Goal: Task Accomplishment & Management: Complete application form

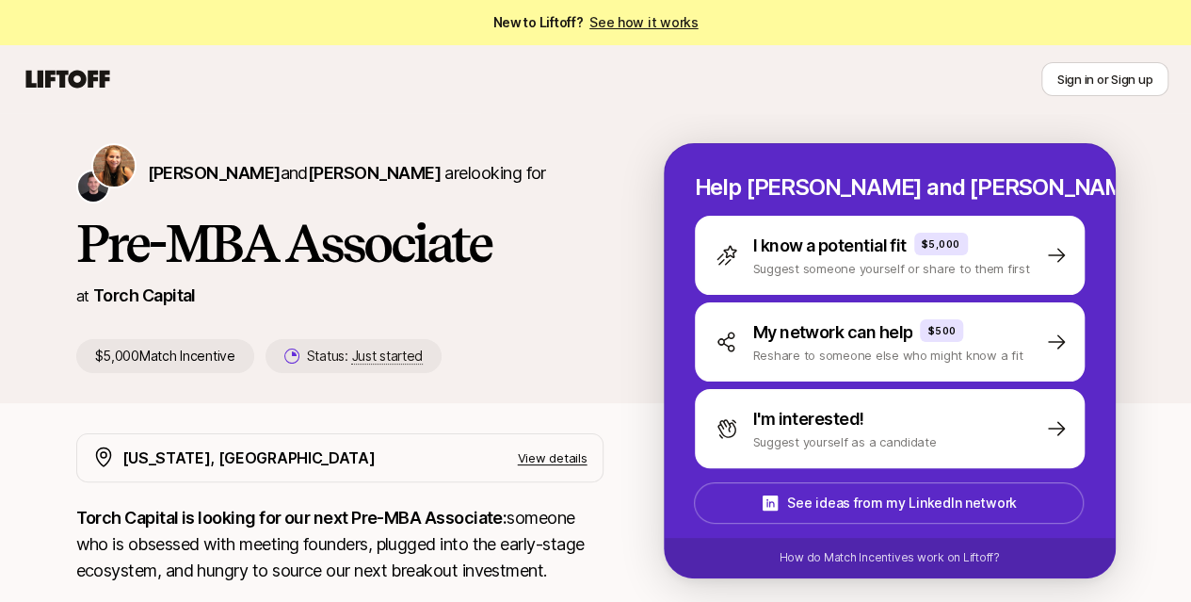
click at [378, 240] on h1 "Pre-MBA Associate" at bounding box center [339, 243] width 527 height 56
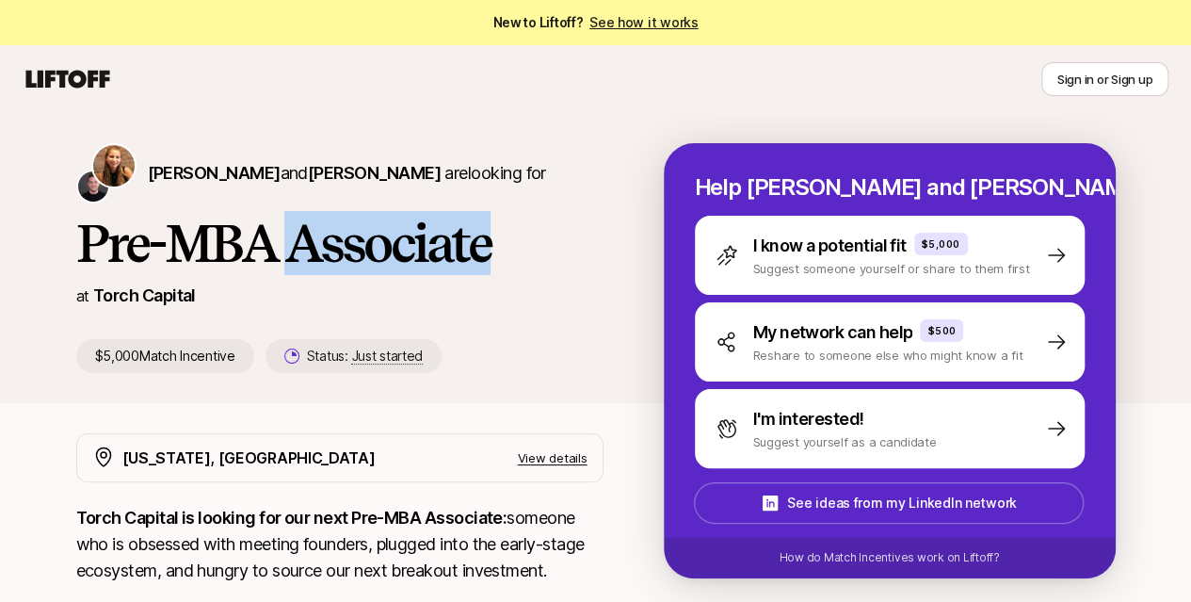
click at [378, 240] on h1 "Pre-MBA Associate" at bounding box center [339, 243] width 527 height 56
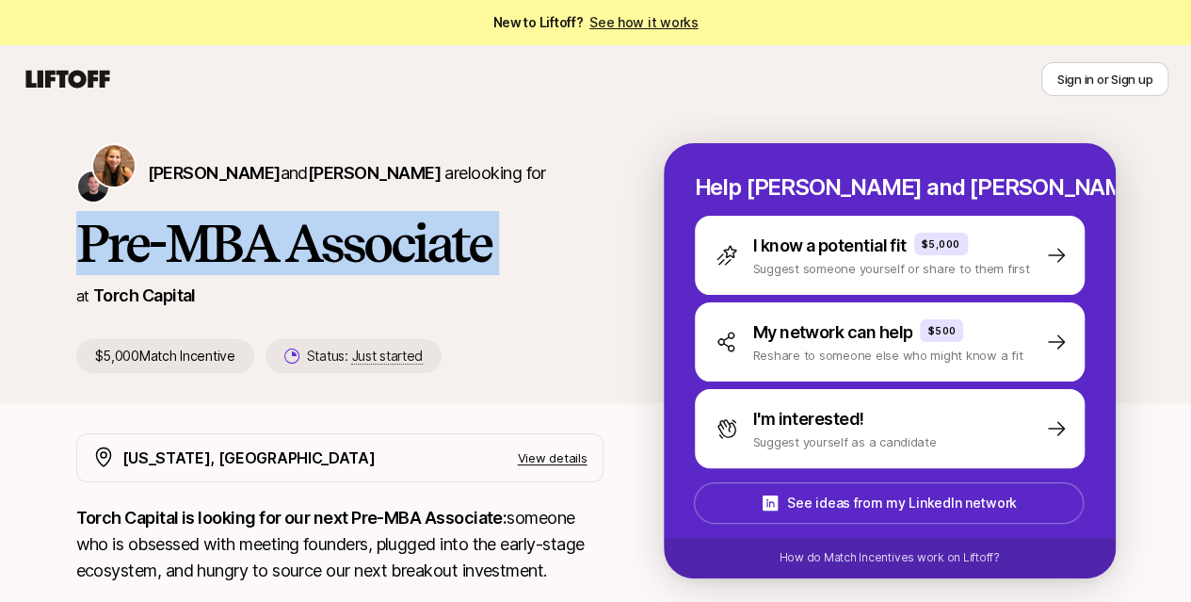
click at [378, 240] on h1 "Pre-MBA Associate" at bounding box center [339, 243] width 527 height 56
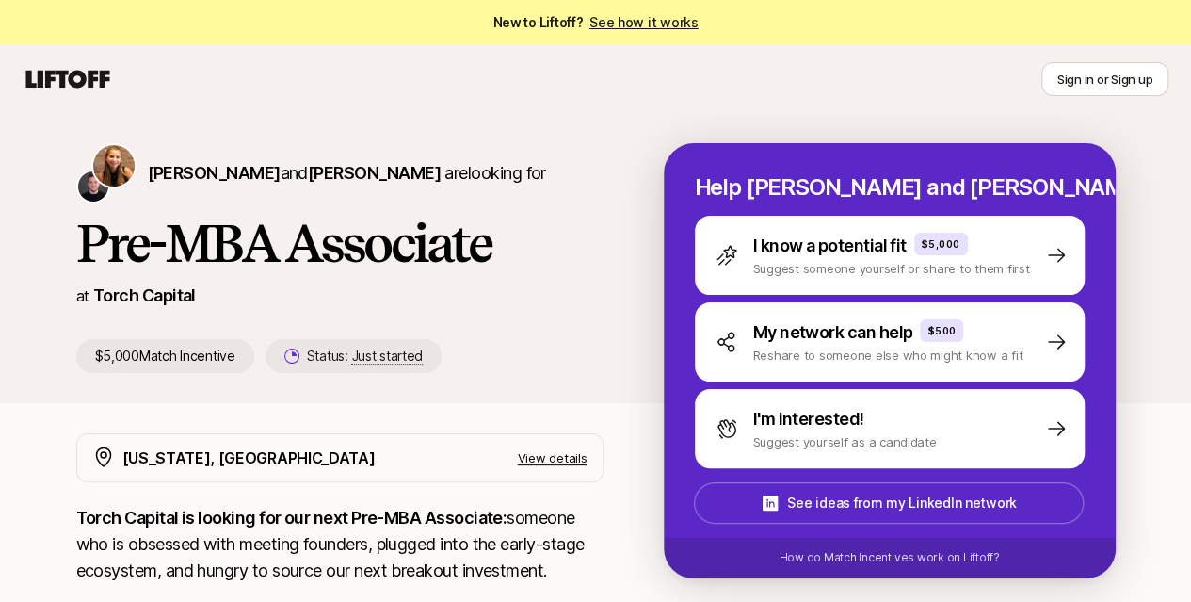
click at [550, 310] on div "[PERSON_NAME] and [PERSON_NAME] are looking for Pre-MBA Associate at Torch Capi…" at bounding box center [369, 258] width 587 height 230
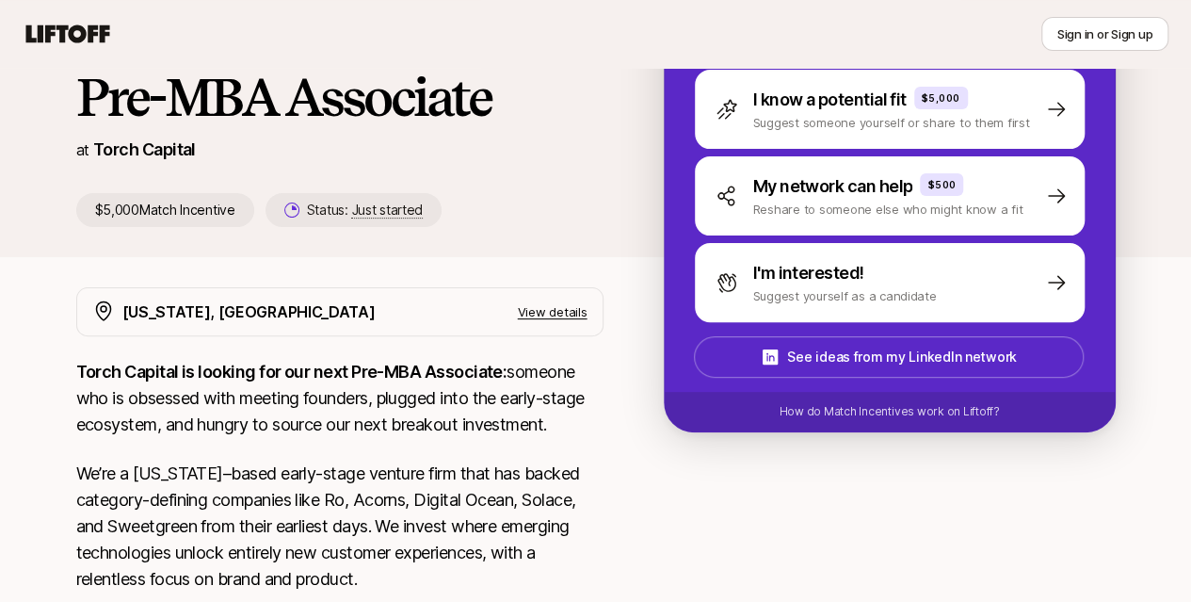
click at [416, 367] on strong "Torch Capital is looking for our next Pre-MBA Associate:" at bounding box center [291, 372] width 431 height 20
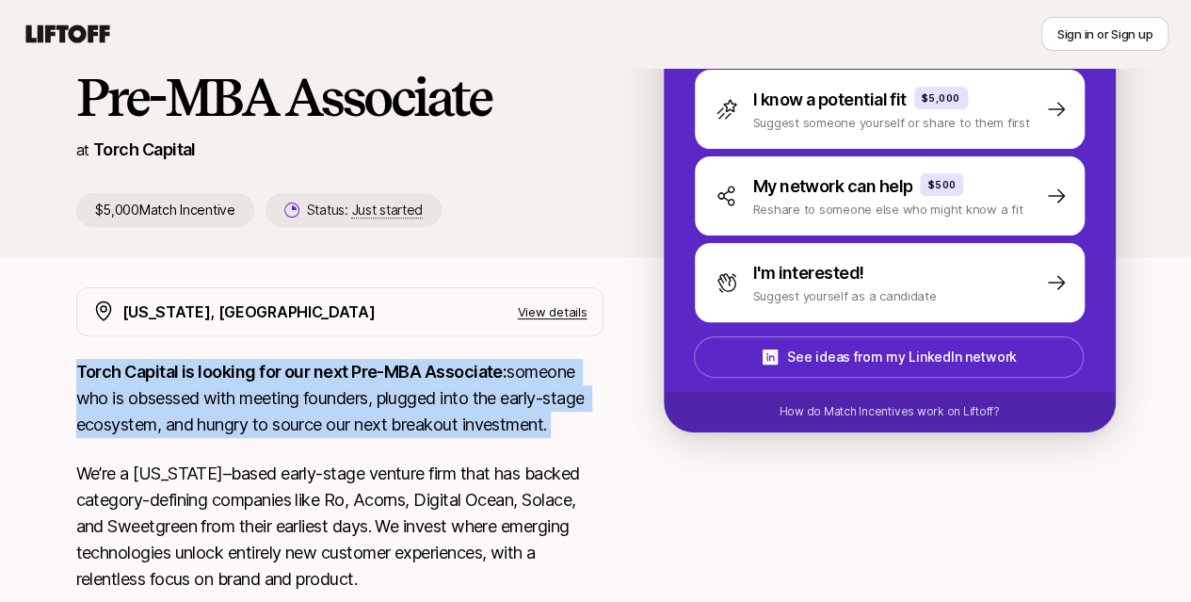
click at [416, 367] on strong "Torch Capital is looking for our next Pre-MBA Associate:" at bounding box center [291, 372] width 431 height 20
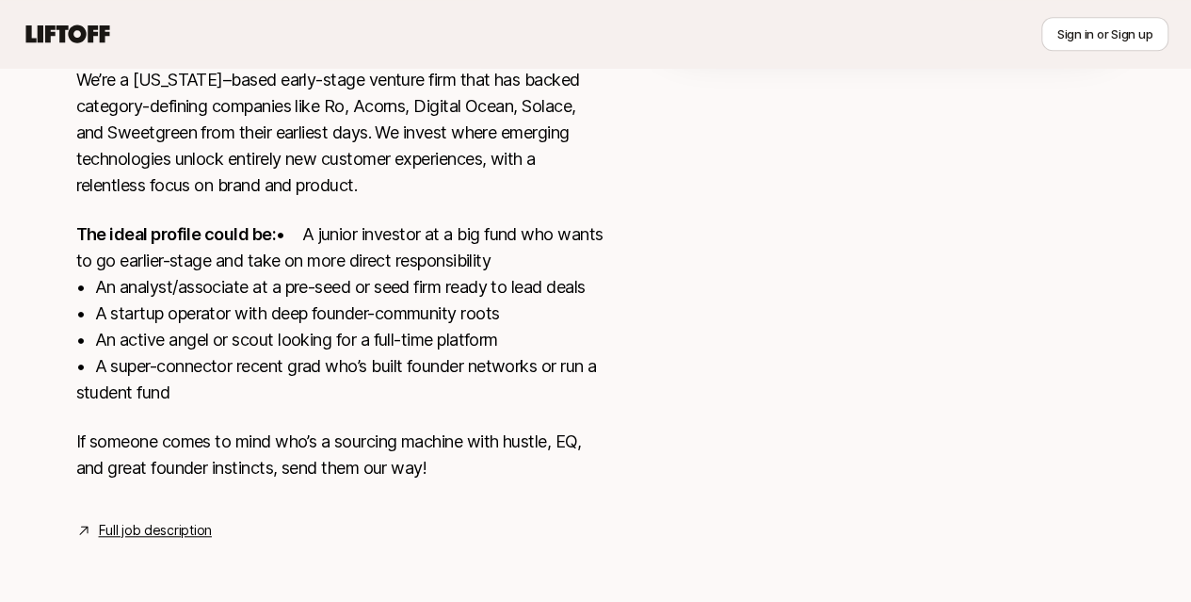
scroll to position [563, 0]
click at [311, 245] on p "The ideal profile could be: • A junior investor at a big fund who wants to go e…" at bounding box center [339, 313] width 527 height 185
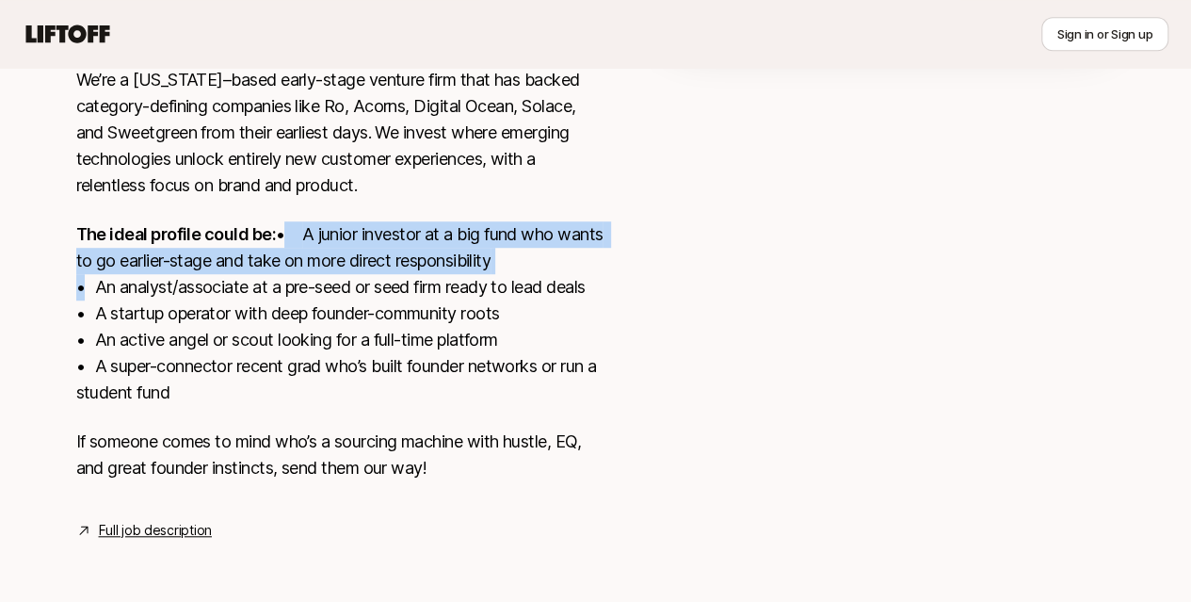
click at [311, 245] on p "The ideal profile could be: • A junior investor at a big fund who wants to go e…" at bounding box center [339, 313] width 527 height 185
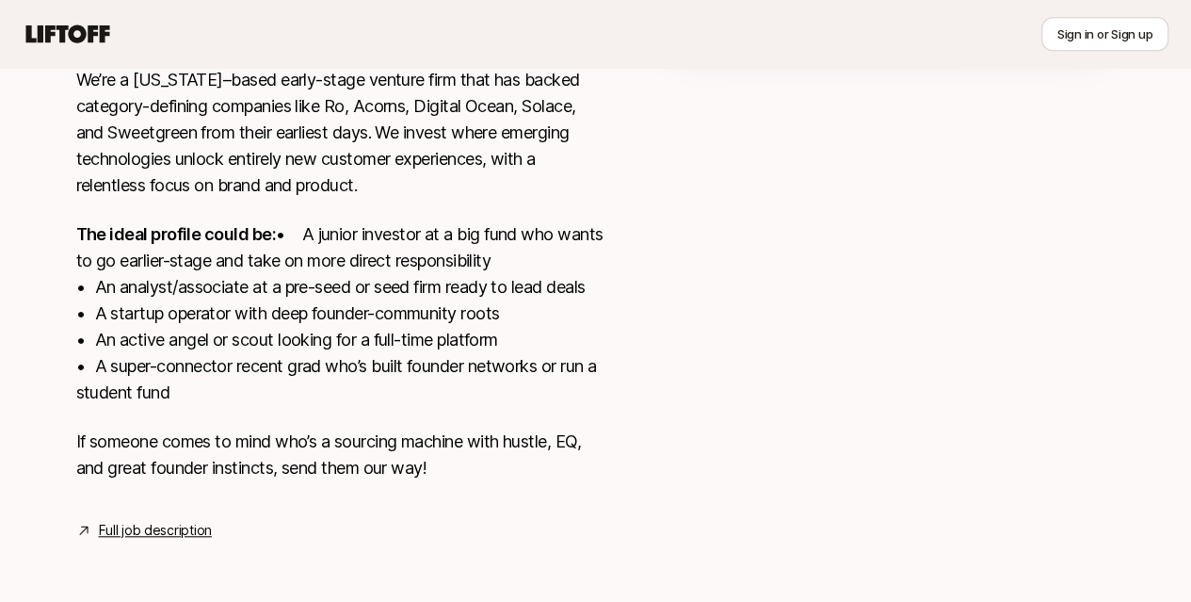
scroll to position [552, 0]
click at [311, 245] on p "The ideal profile could be: • A junior investor at a big fund who wants to go e…" at bounding box center [339, 313] width 527 height 185
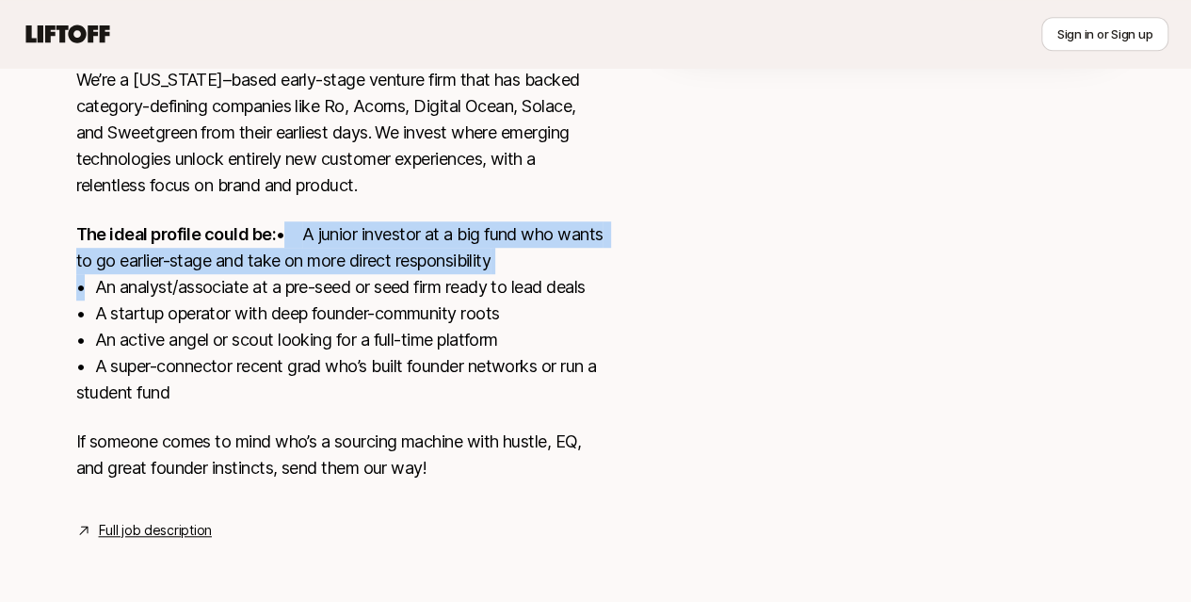
click at [311, 245] on p "The ideal profile could be: • A junior investor at a big fund who wants to go e…" at bounding box center [339, 313] width 527 height 185
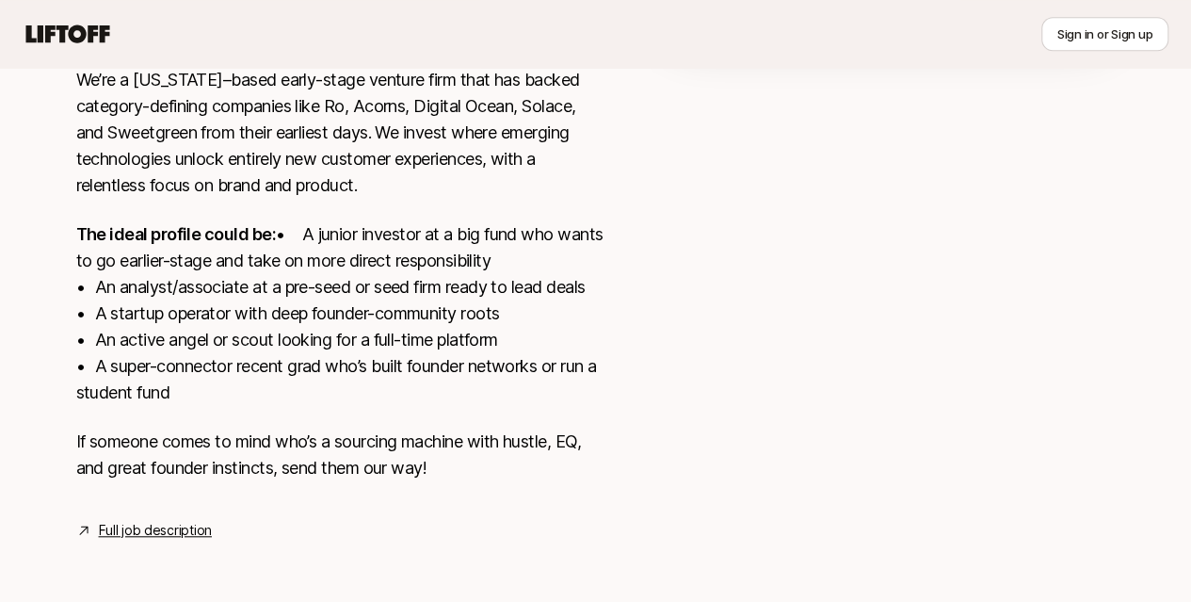
click at [345, 380] on p "The ideal profile could be: • A junior investor at a big fund who wants to go e…" at bounding box center [339, 313] width 527 height 185
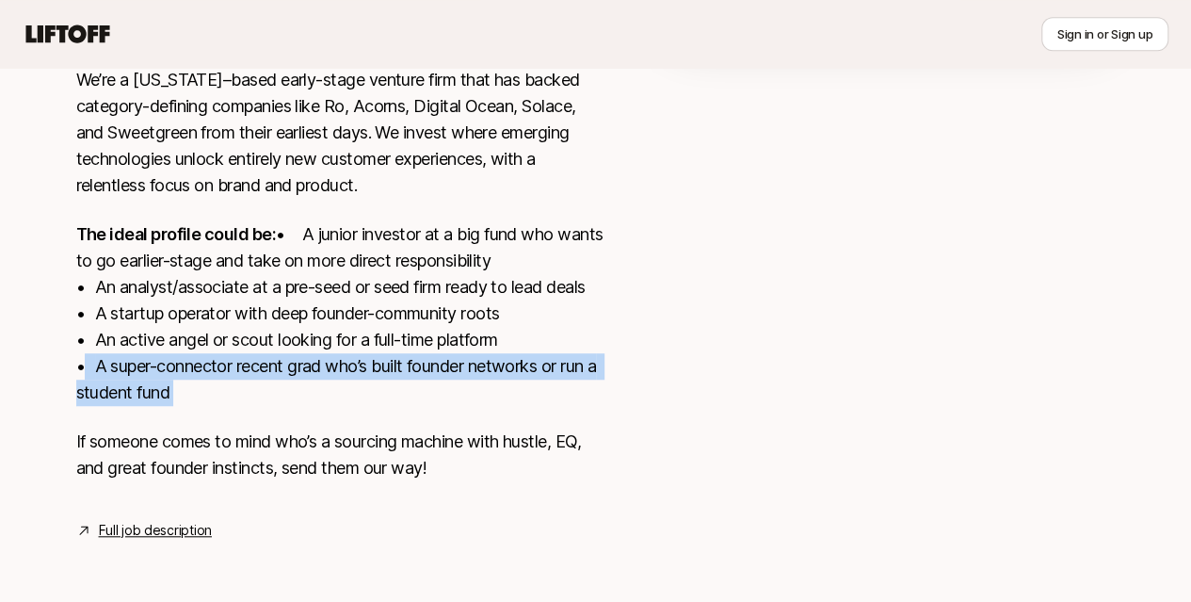
click at [345, 380] on p "The ideal profile could be: • A junior investor at a big fund who wants to go e…" at bounding box center [339, 313] width 527 height 185
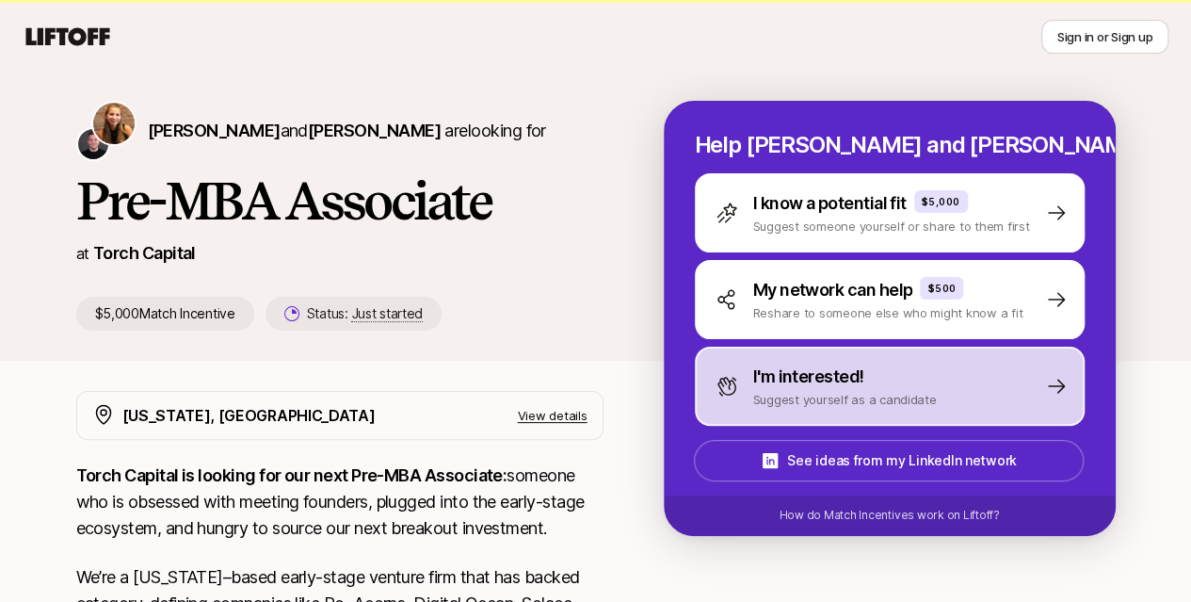
click at [864, 385] on p "I'm interested!" at bounding box center [808, 376] width 111 height 26
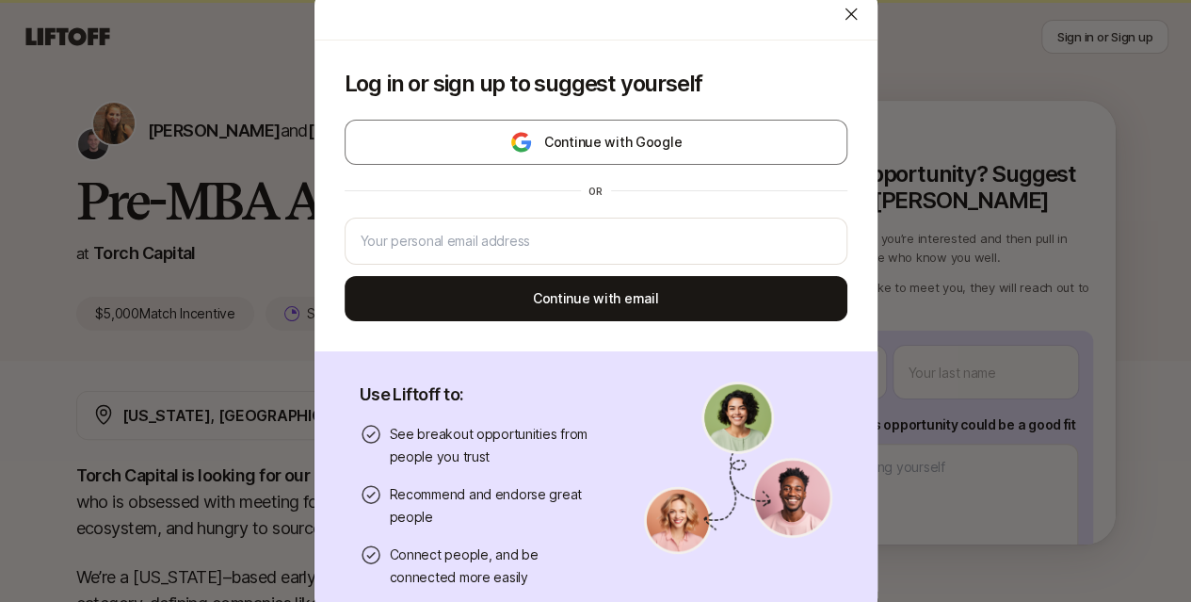
drag, startPoint x: 834, startPoint y: 368, endPoint x: 994, endPoint y: 511, distance: 214.7
click at [994, 511] on div "Log in or sign up to suggest yourself Continue with Google or Continue with ema…" at bounding box center [595, 301] width 1191 height 636
click at [842, 14] on icon at bounding box center [851, 14] width 19 height 19
click at [845, 372] on body "New to Liftoff? See how it works Sign in or Sign up Sign in or Sign up [PERSON_…" at bounding box center [595, 259] width 1191 height 602
click at [844, 13] on icon at bounding box center [850, 14] width 12 height 12
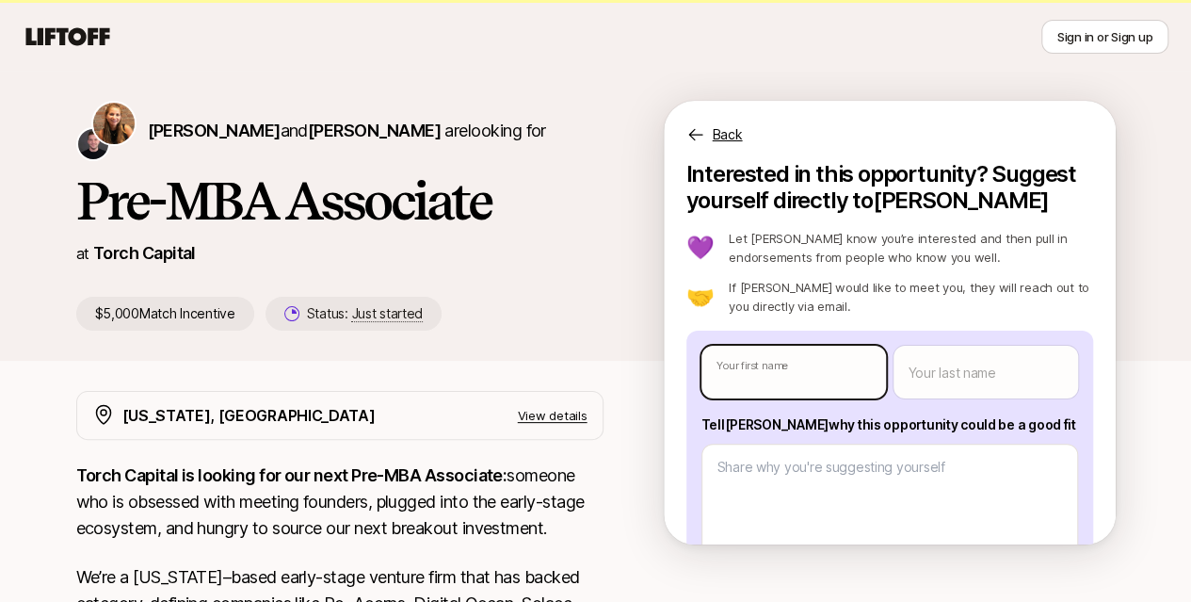
type textarea "x"
click at [777, 367] on body "New to Liftoff? See how it works Sign in or Sign up Sign in or Sign up [PERSON_…" at bounding box center [595, 259] width 1191 height 602
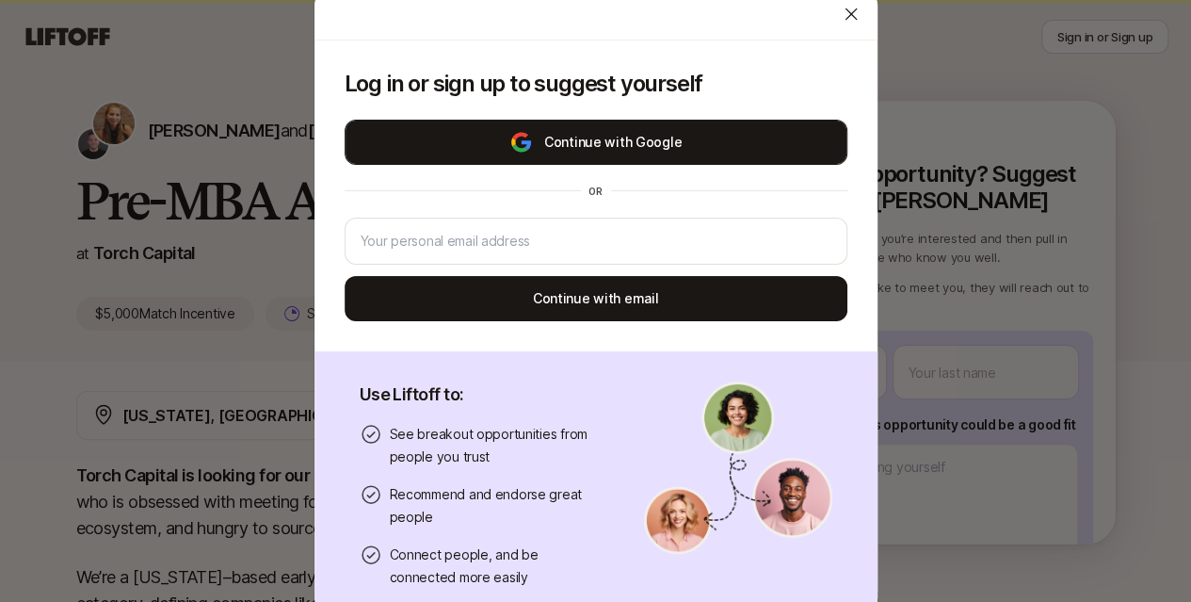
click at [646, 159] on button "Continue with Google" at bounding box center [596, 142] width 503 height 45
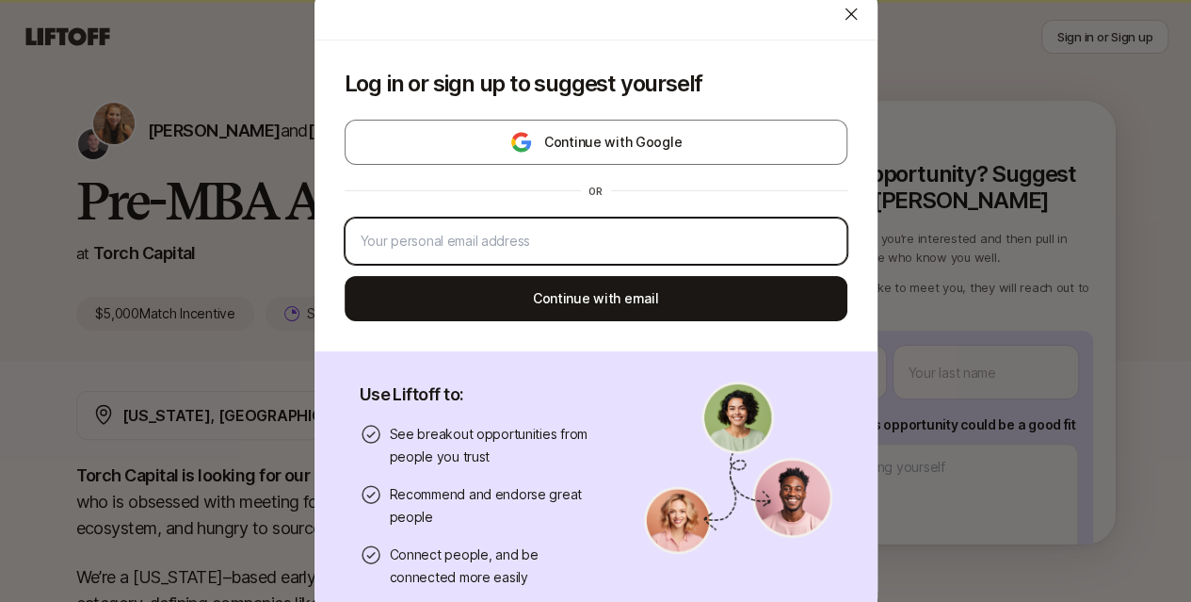
click at [620, 251] on input "email" at bounding box center [596, 241] width 471 height 23
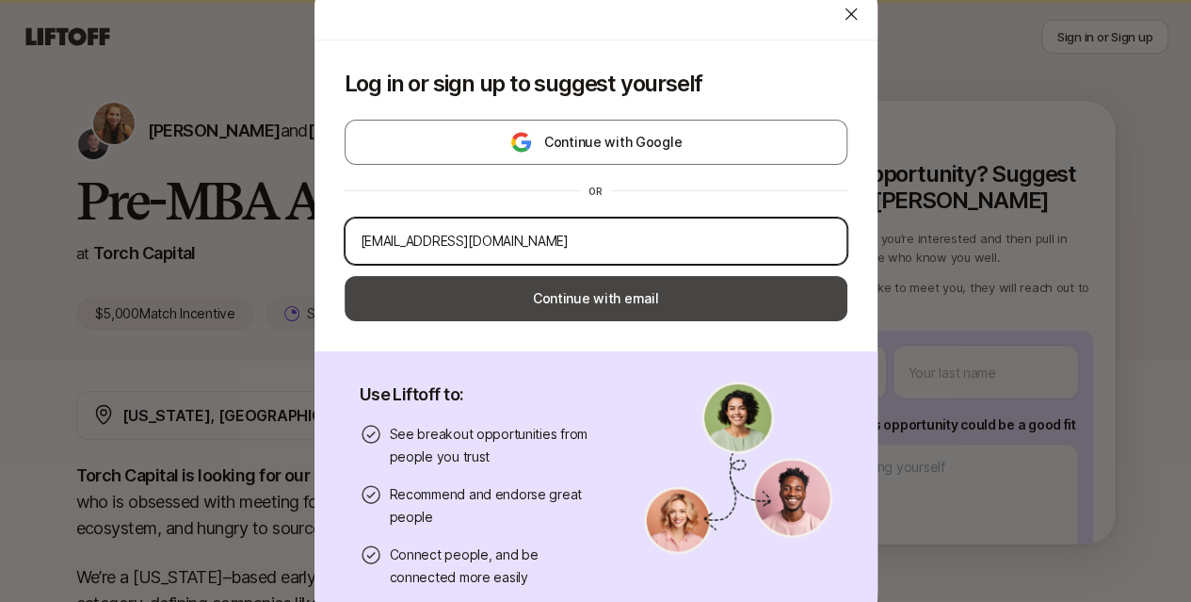
type input "[EMAIL_ADDRESS][DOMAIN_NAME]"
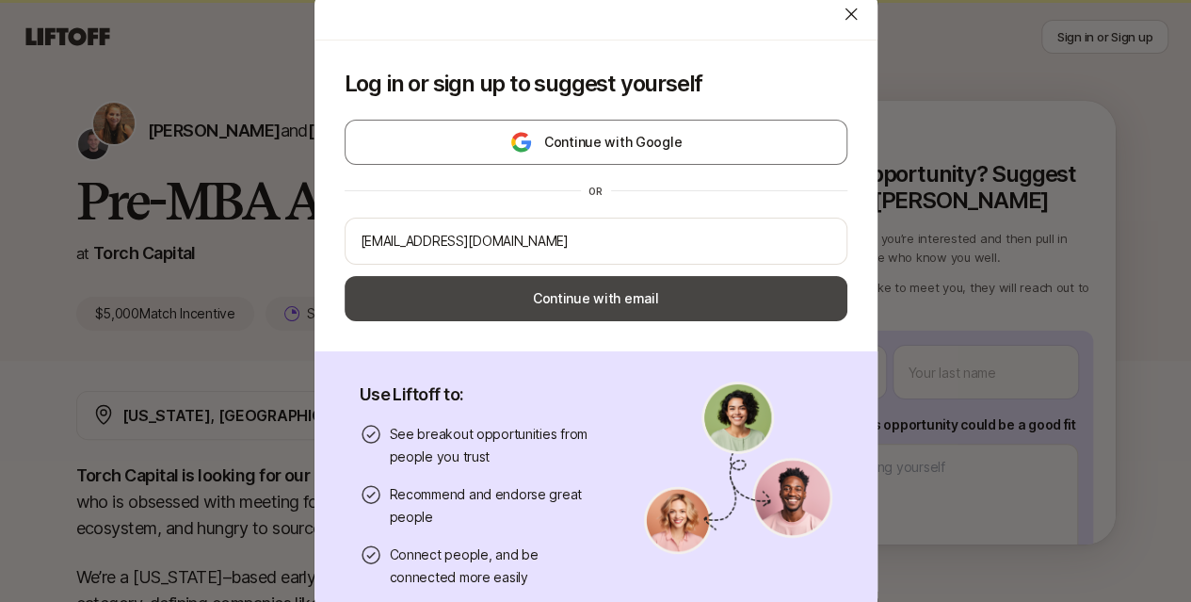
click at [621, 297] on button "Continue with email" at bounding box center [596, 298] width 503 height 45
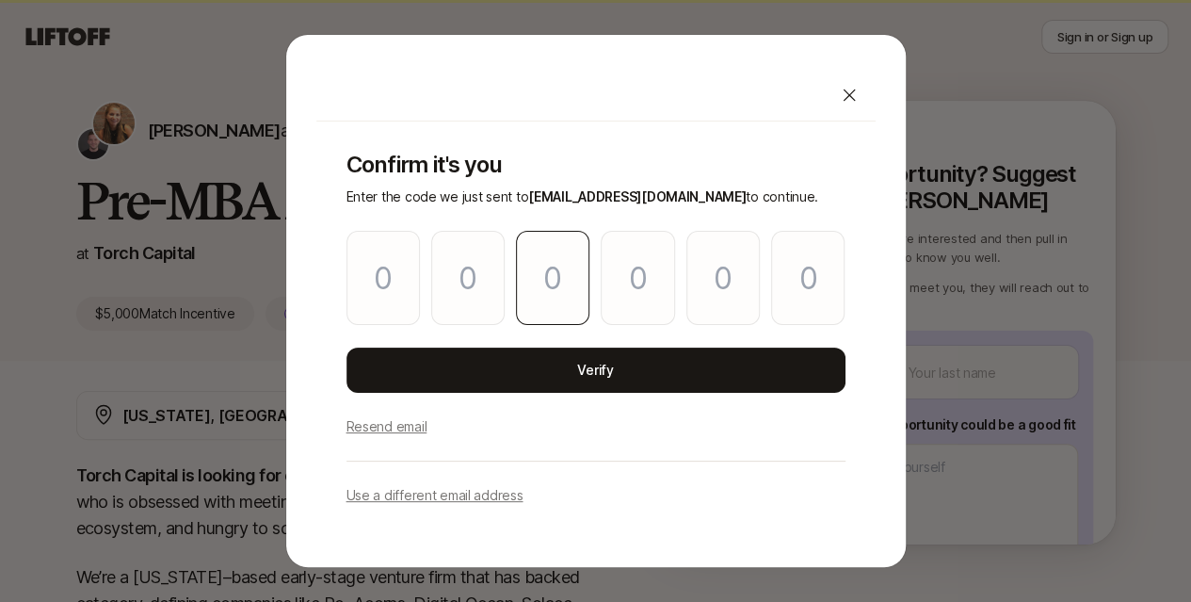
type input "9"
type input "3"
type input "9"
type input "6"
type input "7"
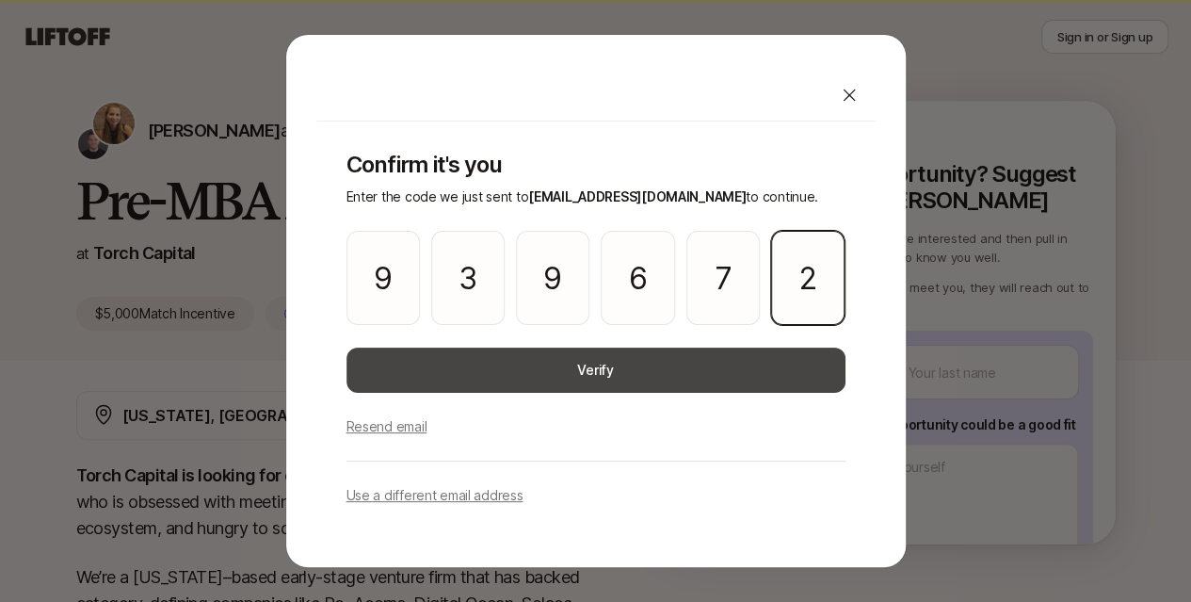
type input "2"
click at [607, 374] on button "Verify" at bounding box center [595, 369] width 499 height 45
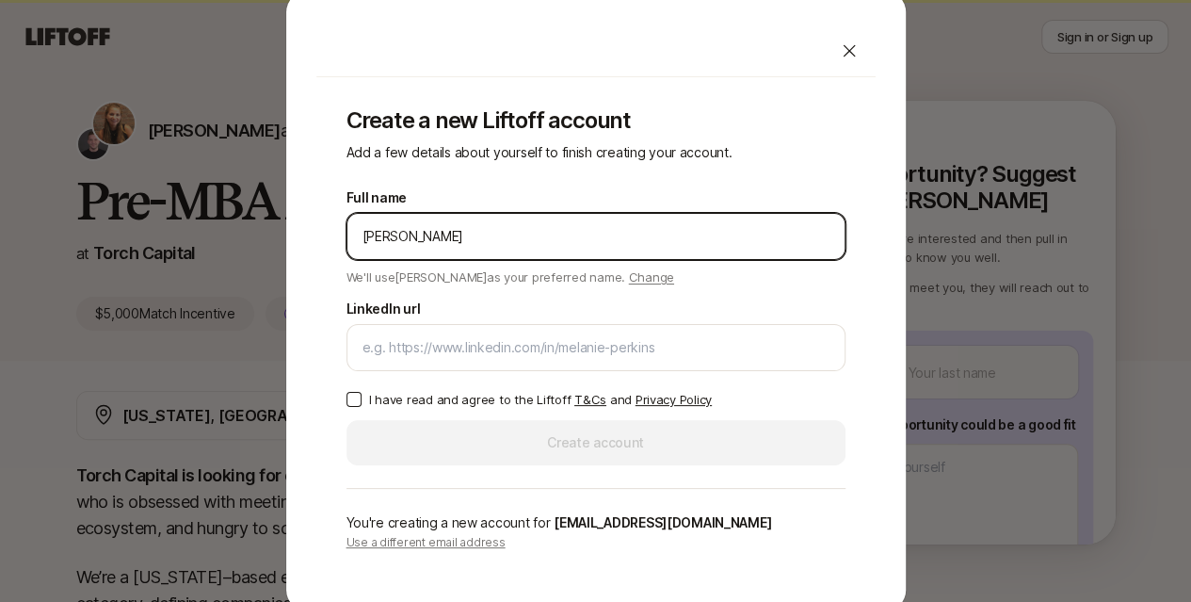
click at [559, 244] on input "[PERSON_NAME]" at bounding box center [595, 236] width 467 height 23
type input "[PERSON_NAME]"
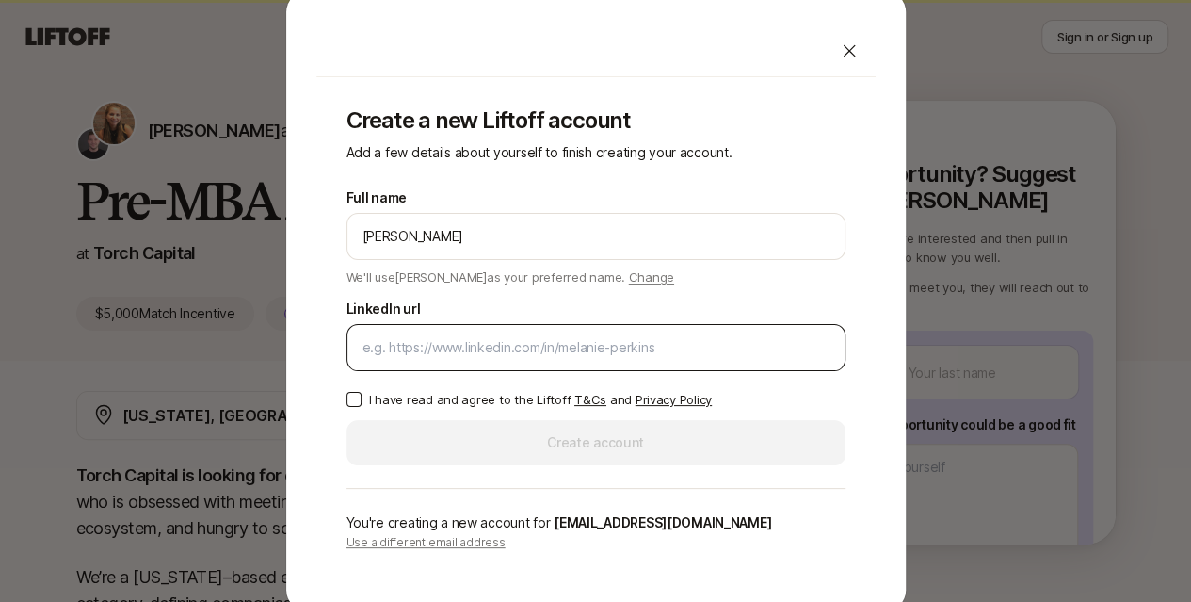
click at [489, 362] on div at bounding box center [595, 347] width 499 height 47
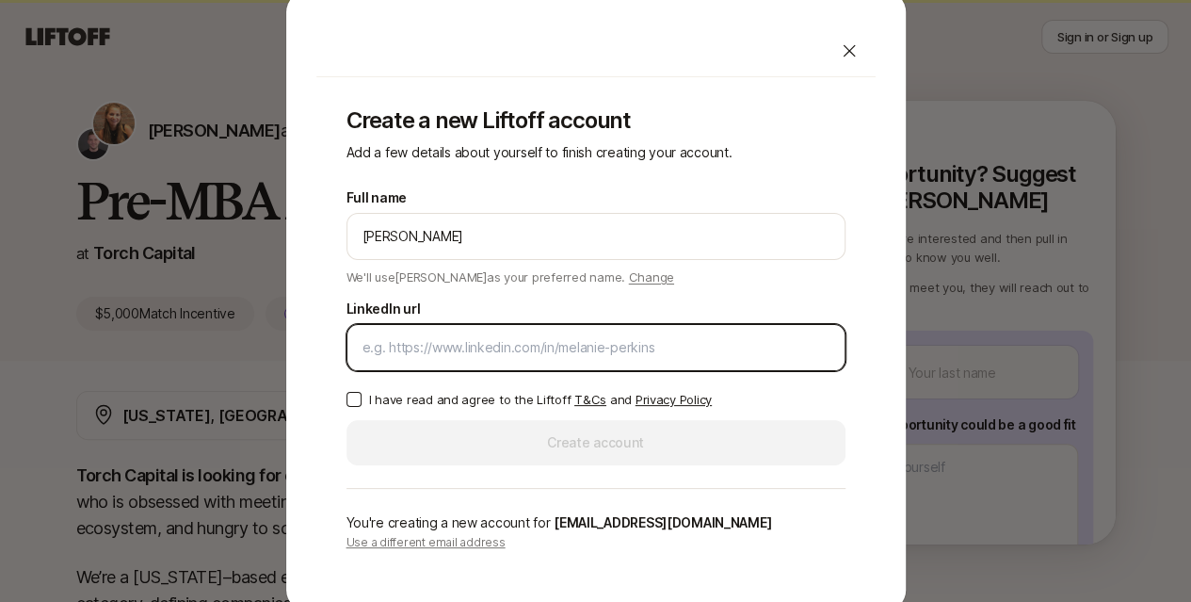
click at [491, 353] on input "LinkedIn url" at bounding box center [595, 347] width 467 height 23
paste input "[URL][DOMAIN_NAME]"
type input "[URL][DOMAIN_NAME]"
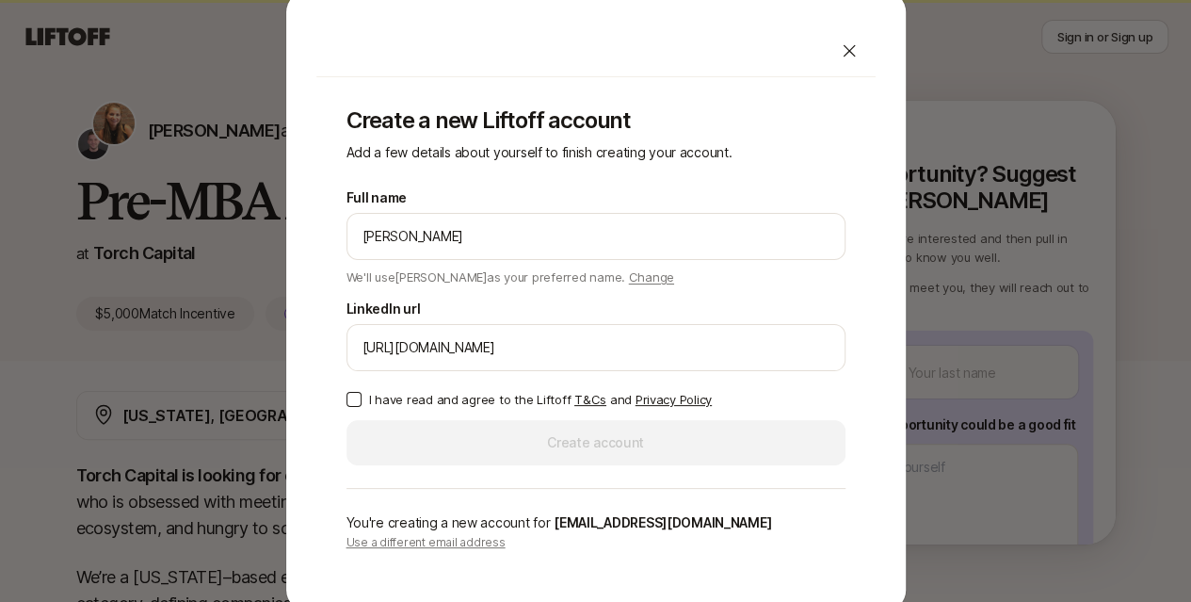
click at [354, 396] on button "I have read and agree to the Liftoff T&Cs and Privacy Policy" at bounding box center [353, 399] width 15 height 15
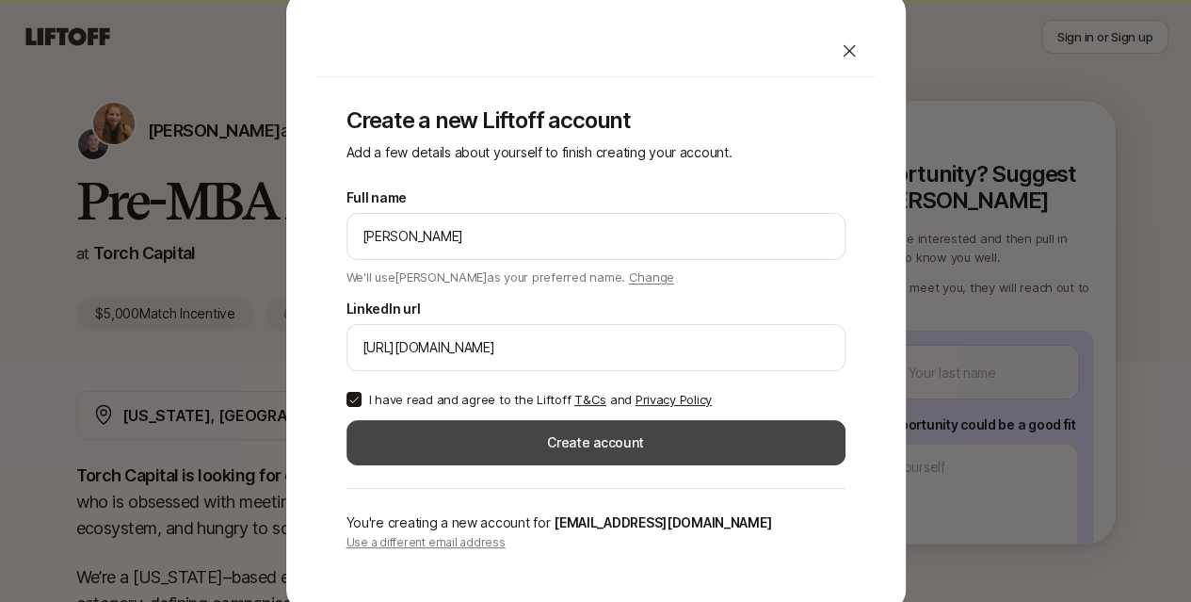
click at [483, 434] on button "Create account" at bounding box center [595, 442] width 499 height 45
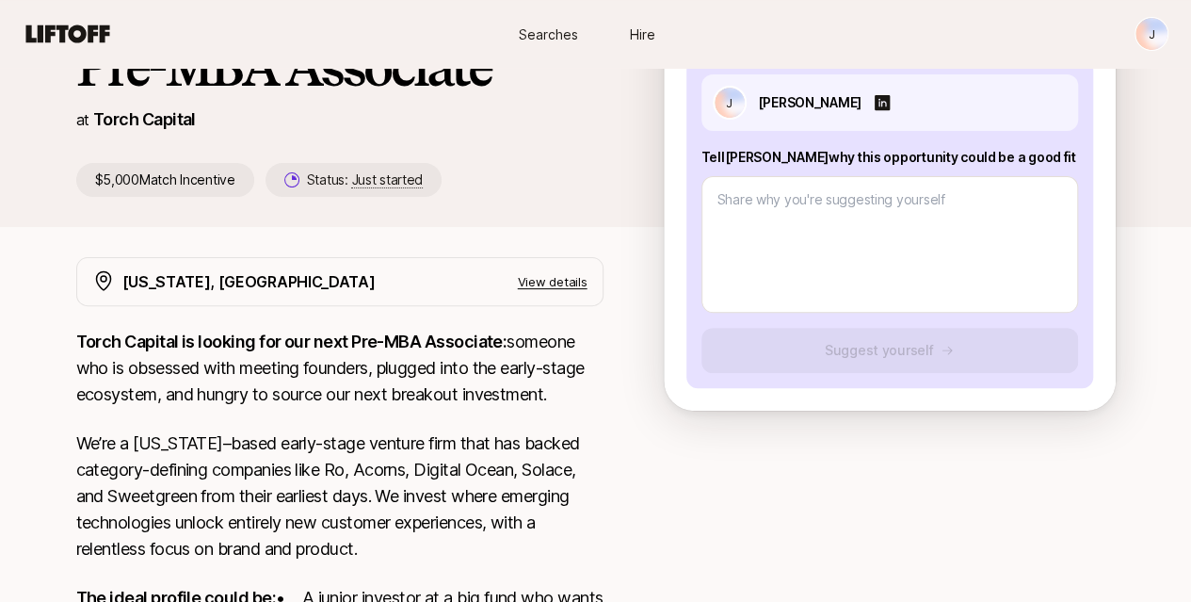
scroll to position [131, 0]
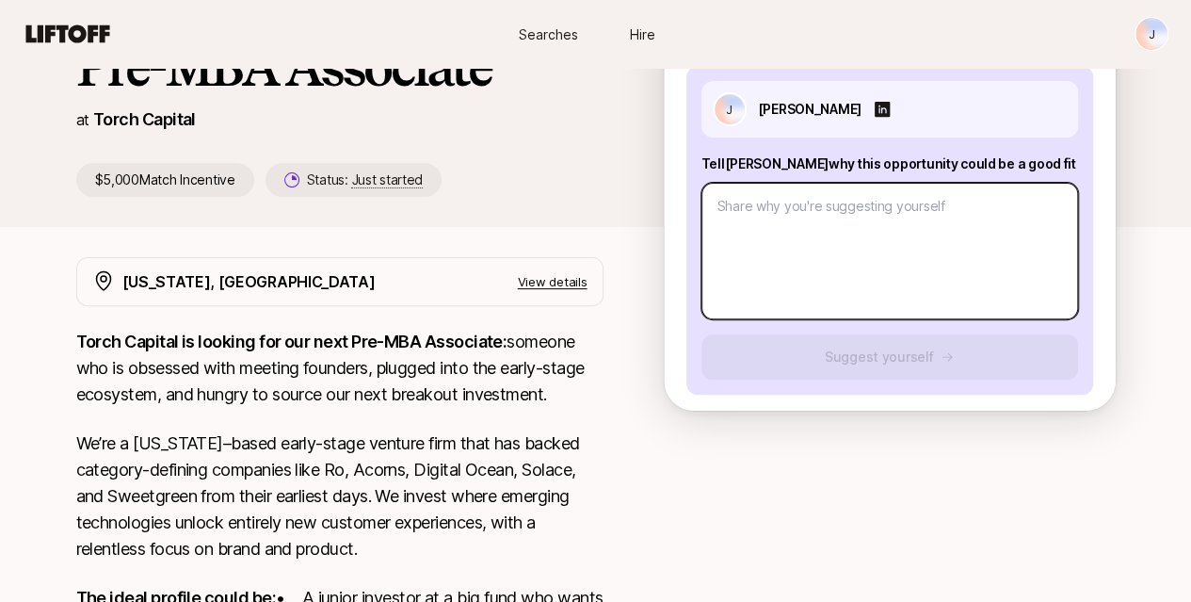
click at [888, 274] on textarea at bounding box center [889, 251] width 377 height 137
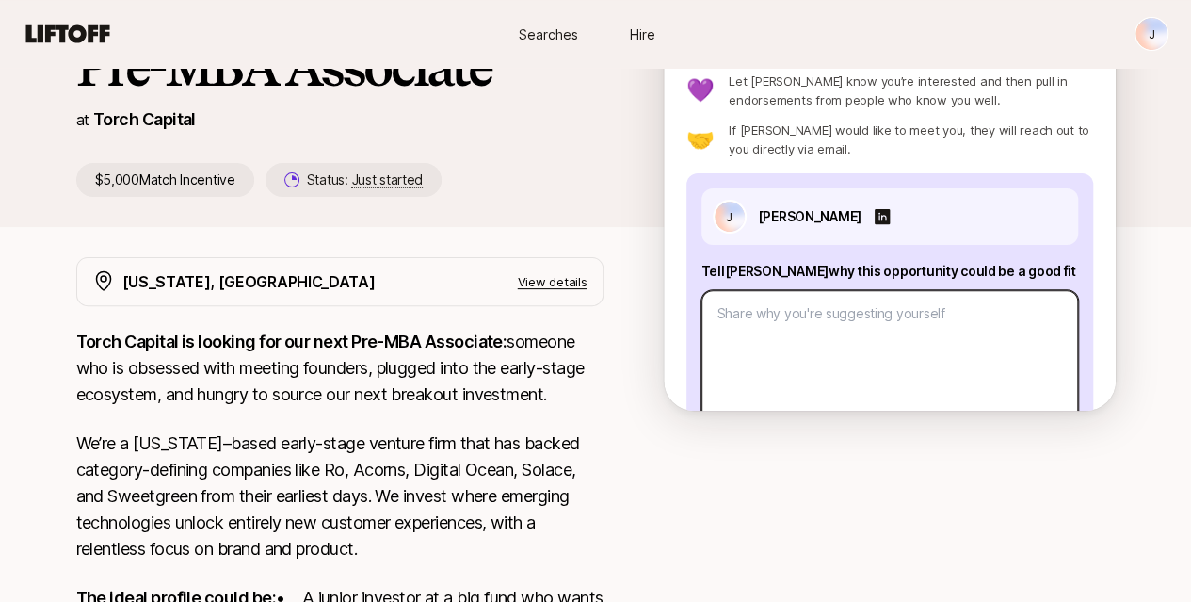
scroll to position [137, 0]
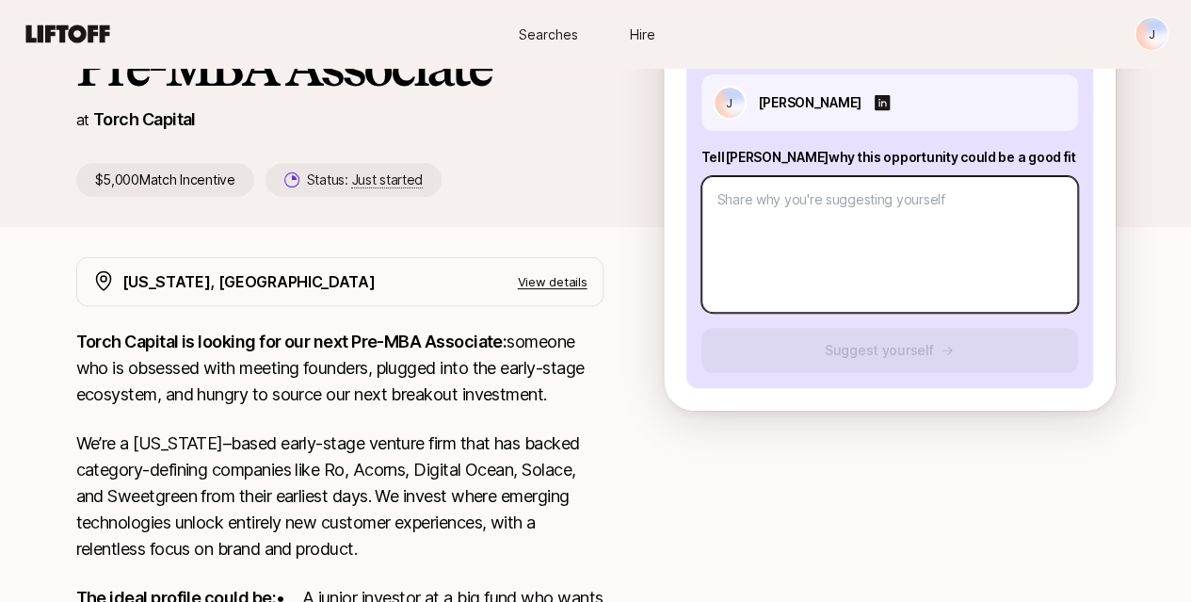
type textarea "x"
type textarea "C"
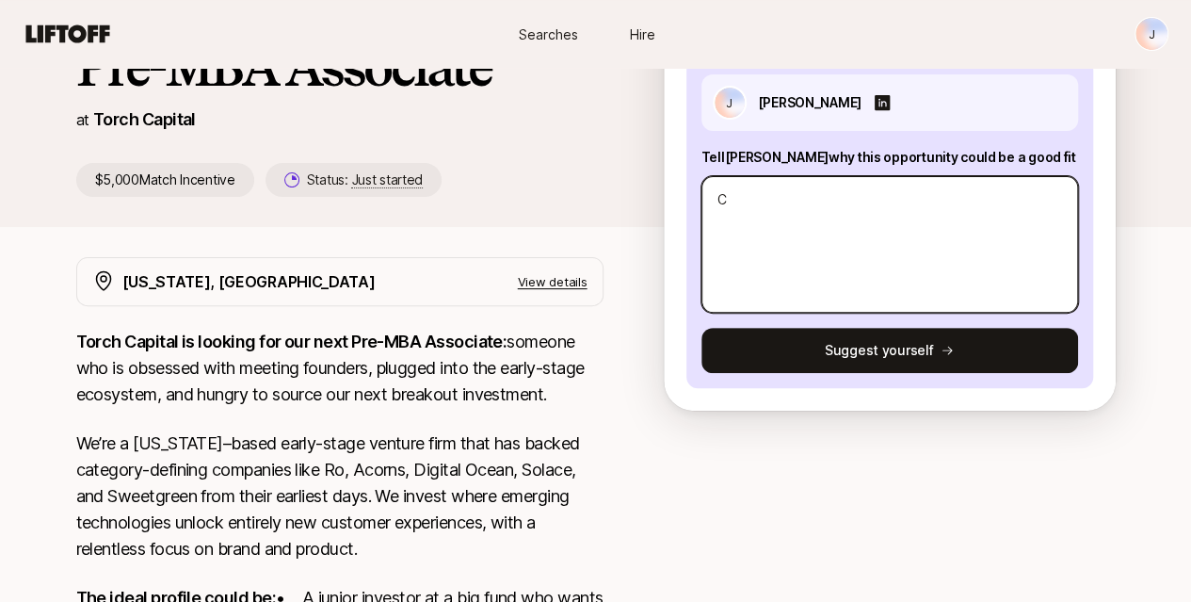
type textarea "x"
type textarea "Cur"
type textarea "x"
type textarea "Curr"
type textarea "x"
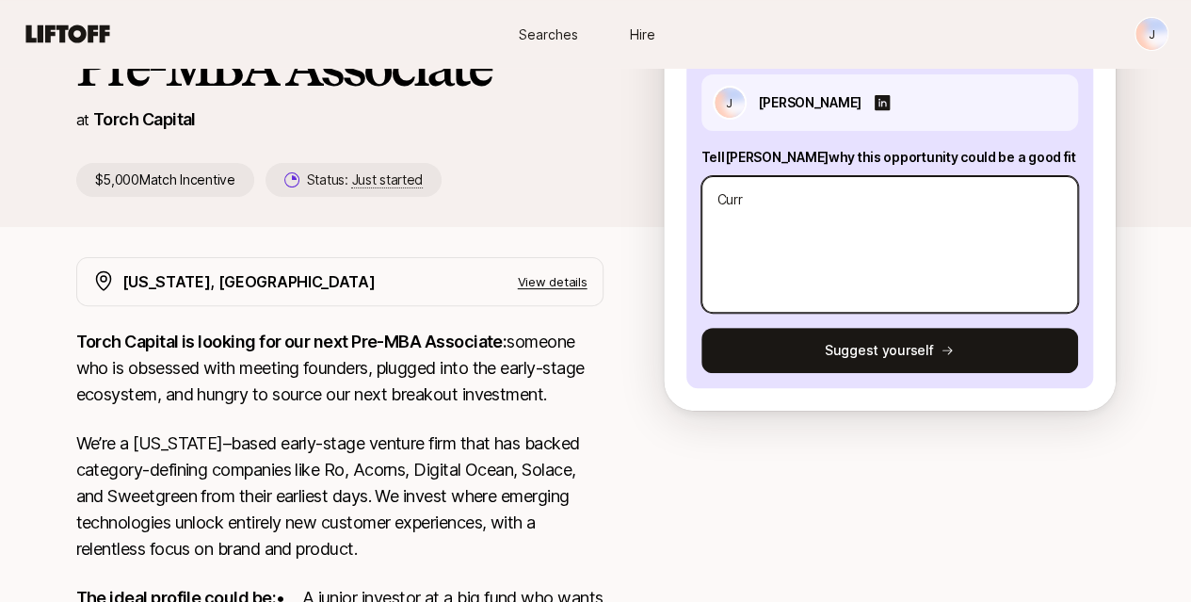
type textarea "Curre"
type textarea "x"
type textarea "Curren"
type textarea "x"
type textarea "Current"
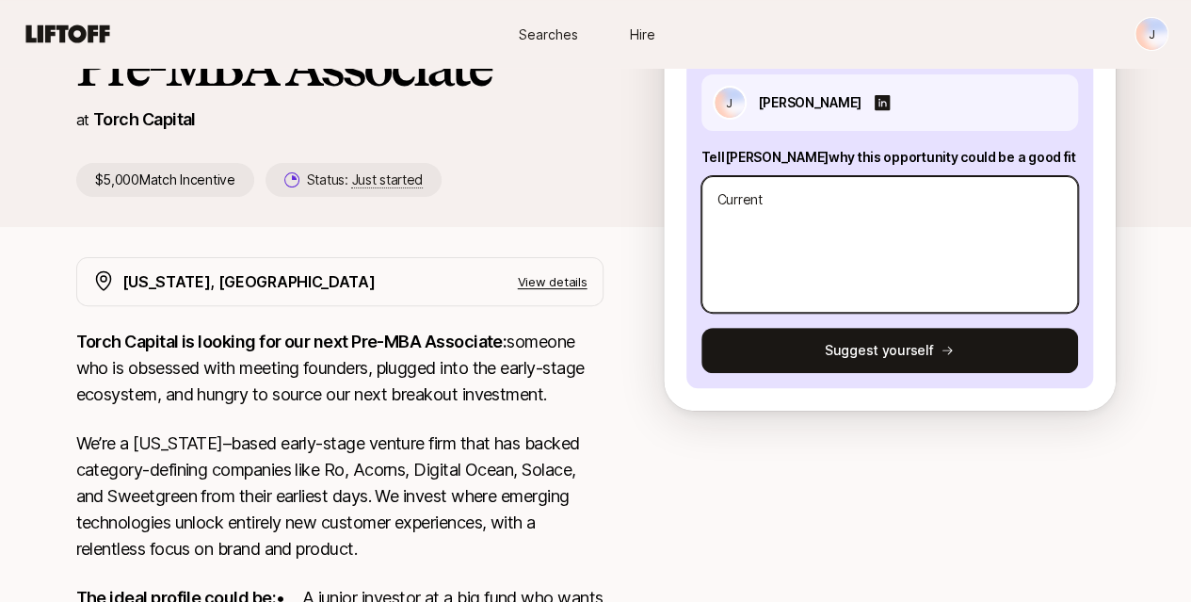
type textarea "x"
type textarea "Currentl"
type textarea "x"
type textarea "Currently"
type textarea "x"
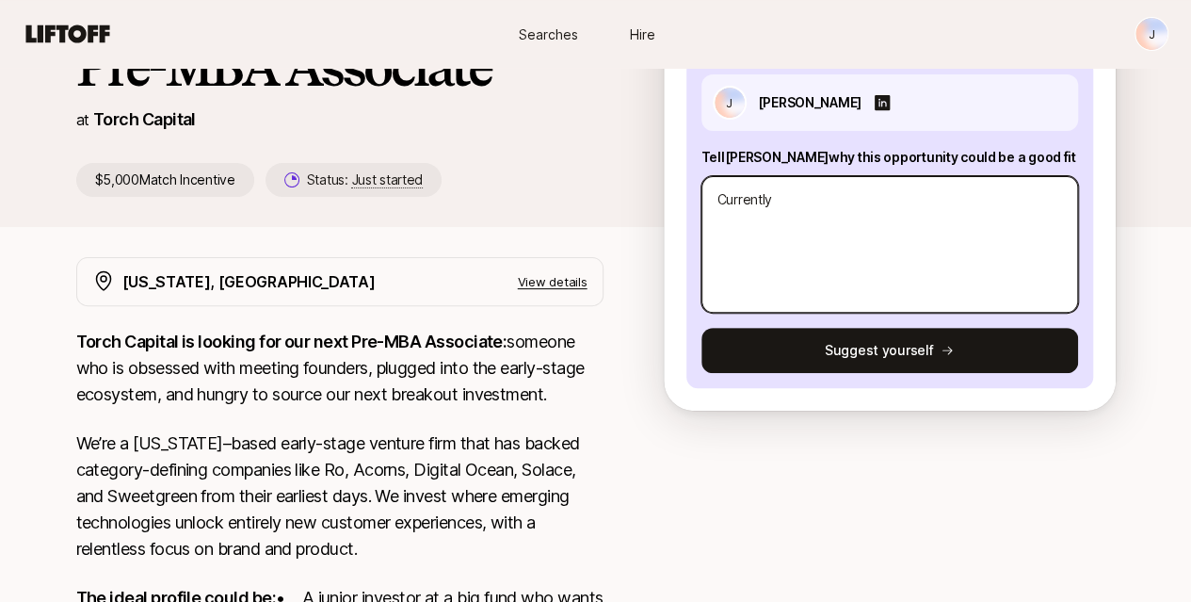
type textarea "Currently"
type textarea "x"
type textarea "Currently a"
type textarea "x"
type textarea "Currently at"
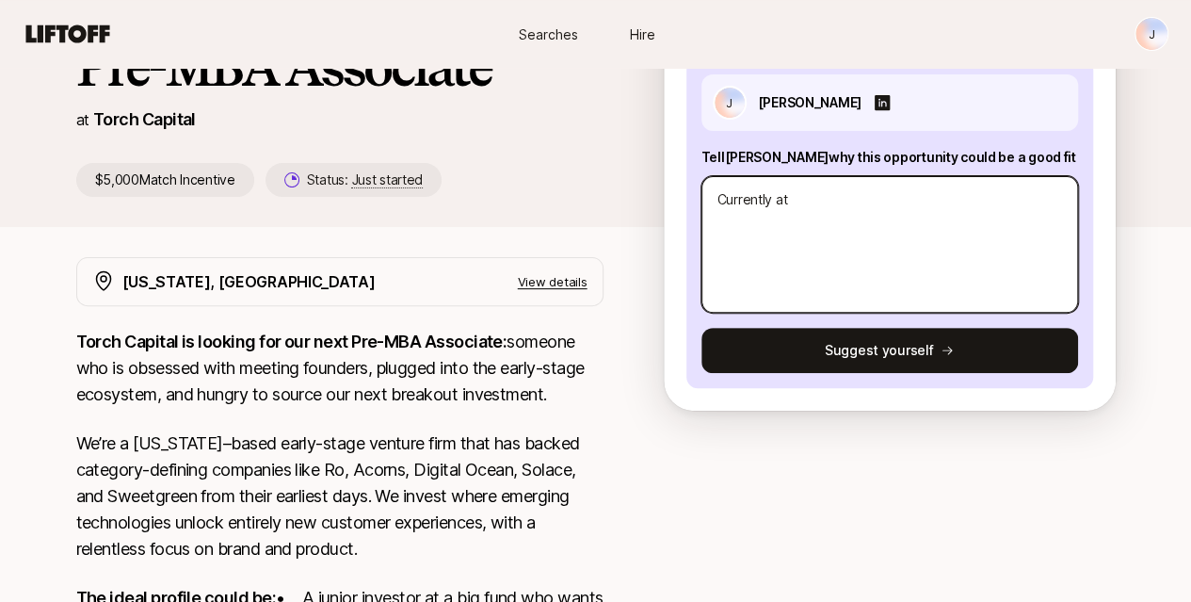
type textarea "x"
type textarea "Currently at"
type textarea "x"
type textarea "Currently at a"
type textarea "x"
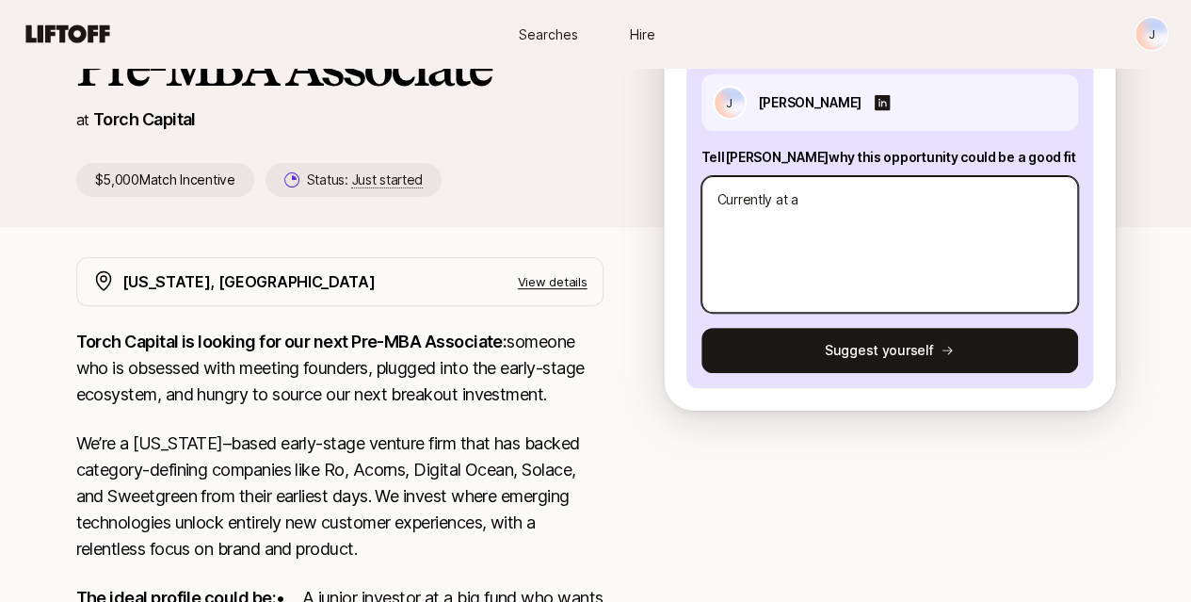
type textarea "Currently at a"
type textarea "x"
type textarea "Currently at a"
type textarea "x"
type textarea "Currently at"
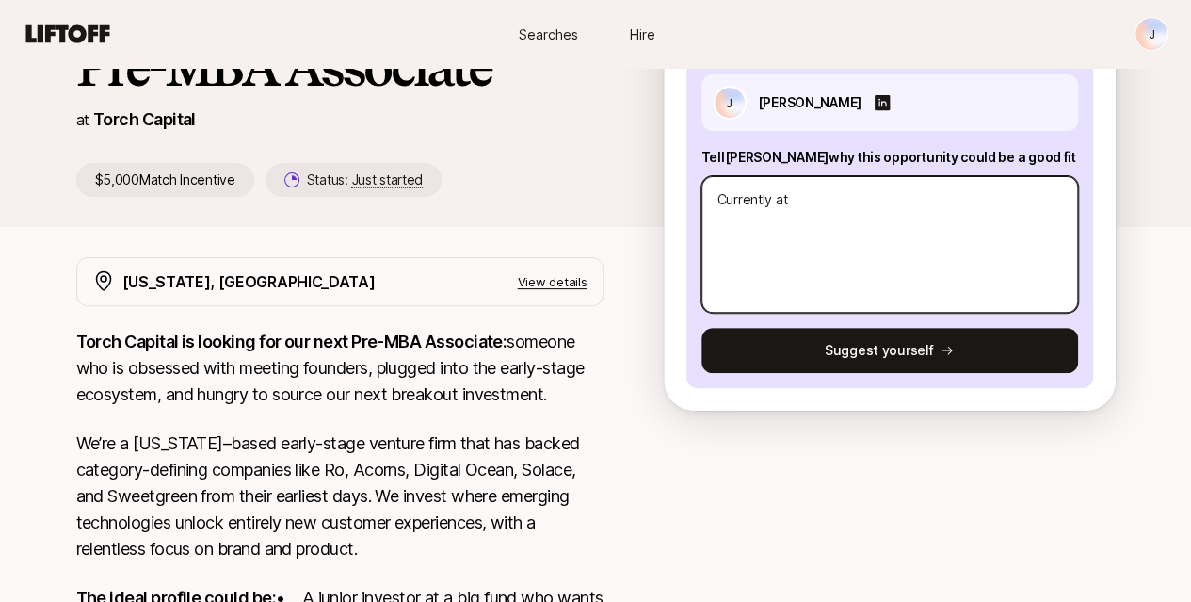
type textarea "x"
type textarea "Currently at"
type textarea "x"
type textarea "Currently a"
type textarea "x"
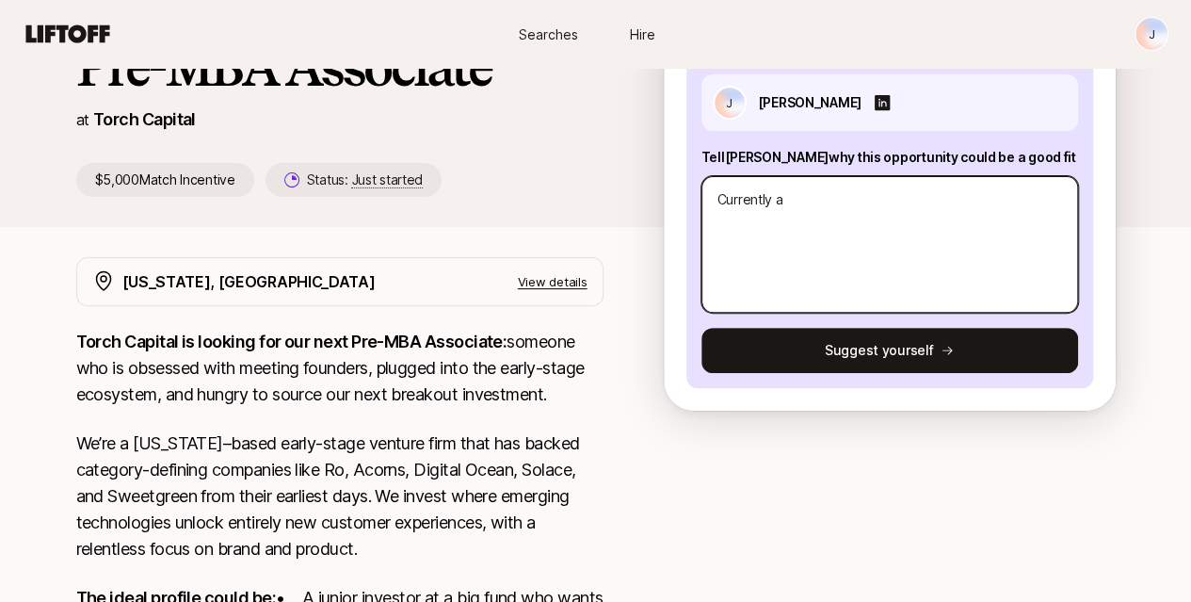
type textarea "Currently"
type textarea "x"
type textarea "Currently"
type textarea "x"
type textarea "Currentl"
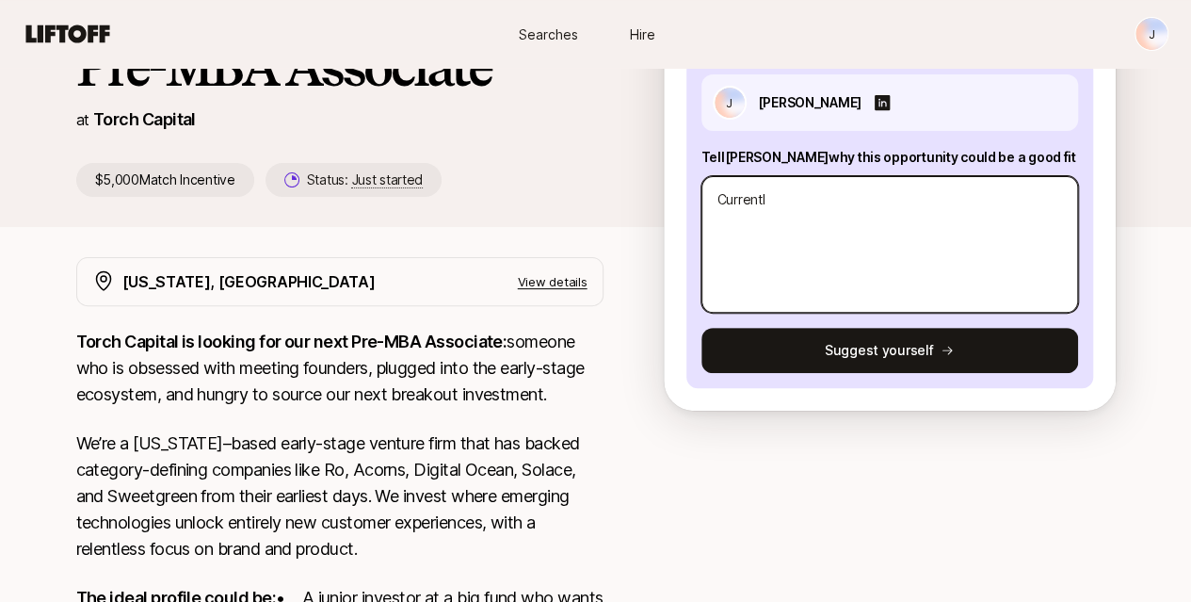
type textarea "x"
type textarea "Current"
type textarea "x"
type textarea "Curren"
type textarea "x"
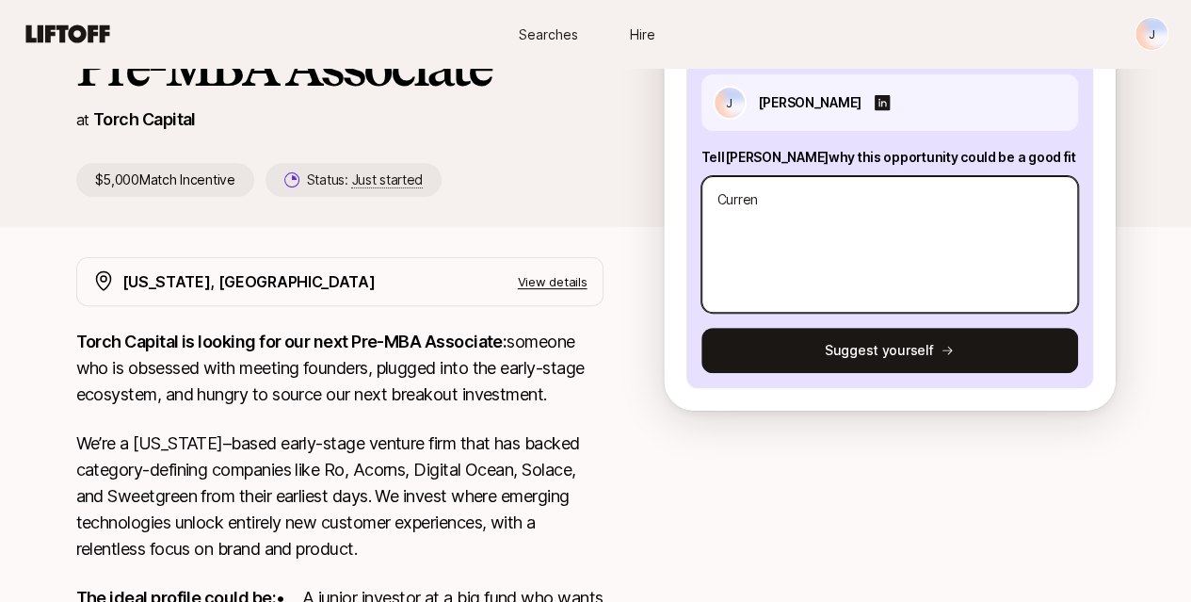
type textarea "Curre"
type textarea "x"
type textarea "Curr"
type textarea "x"
type textarea "Cur"
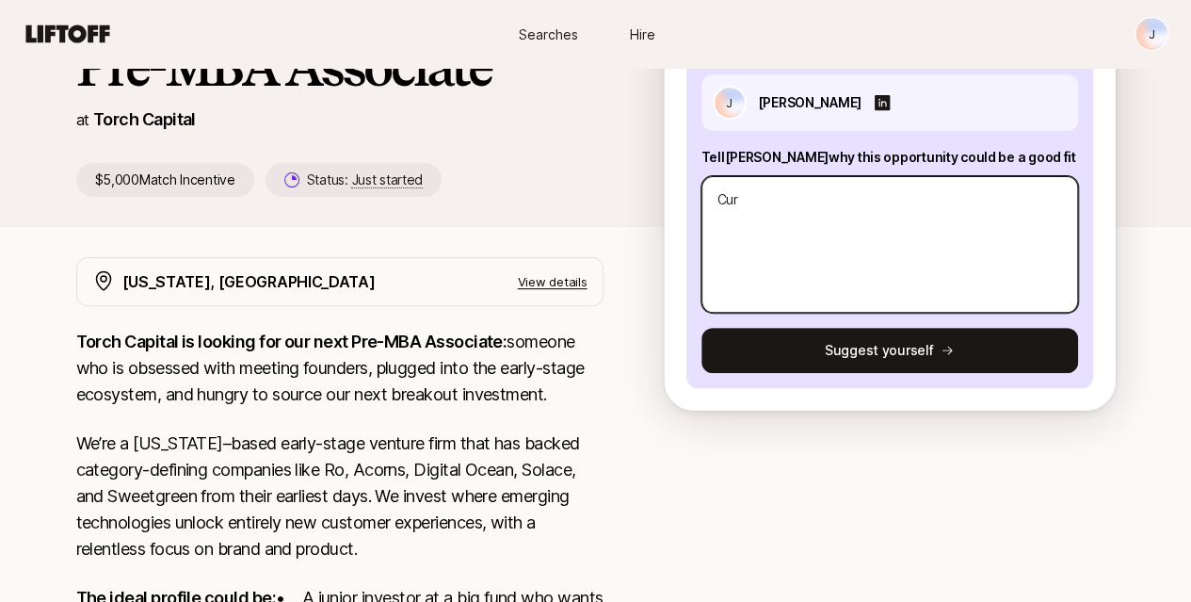
type textarea "x"
type textarea "Cu"
type textarea "x"
type textarea "C"
type textarea "x"
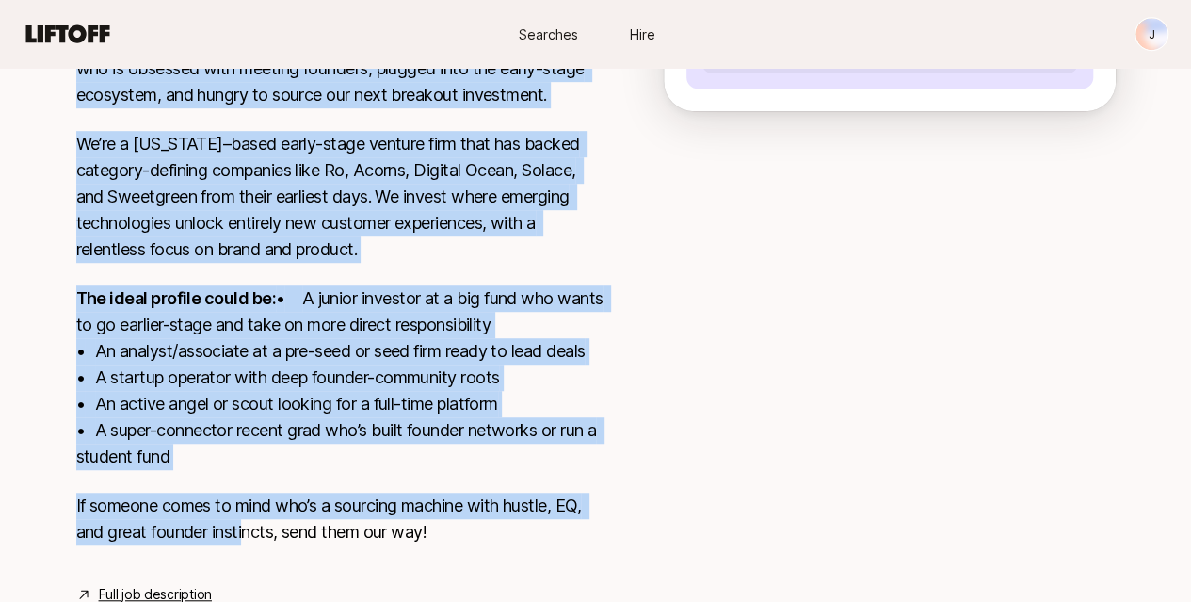
scroll to position [565, 0]
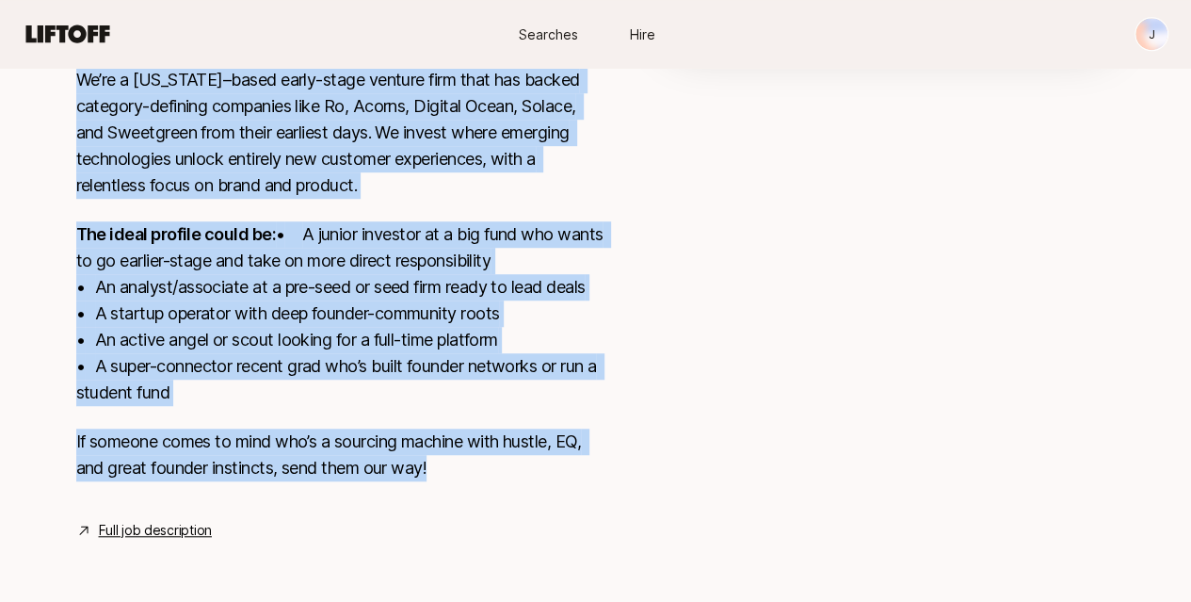
drag, startPoint x: 56, startPoint y: 338, endPoint x: 423, endPoint y: 497, distance: 400.2
click at [423, 497] on div "Torch Capital is looking for our next Pre-MBA Associate: someone who is obsesse…" at bounding box center [339, 234] width 527 height 539
copy div "Lorem Ipsumdo si ametcon adi eli sedd Eiu-TEM Incididun: utlabor etd ma aliquae…"
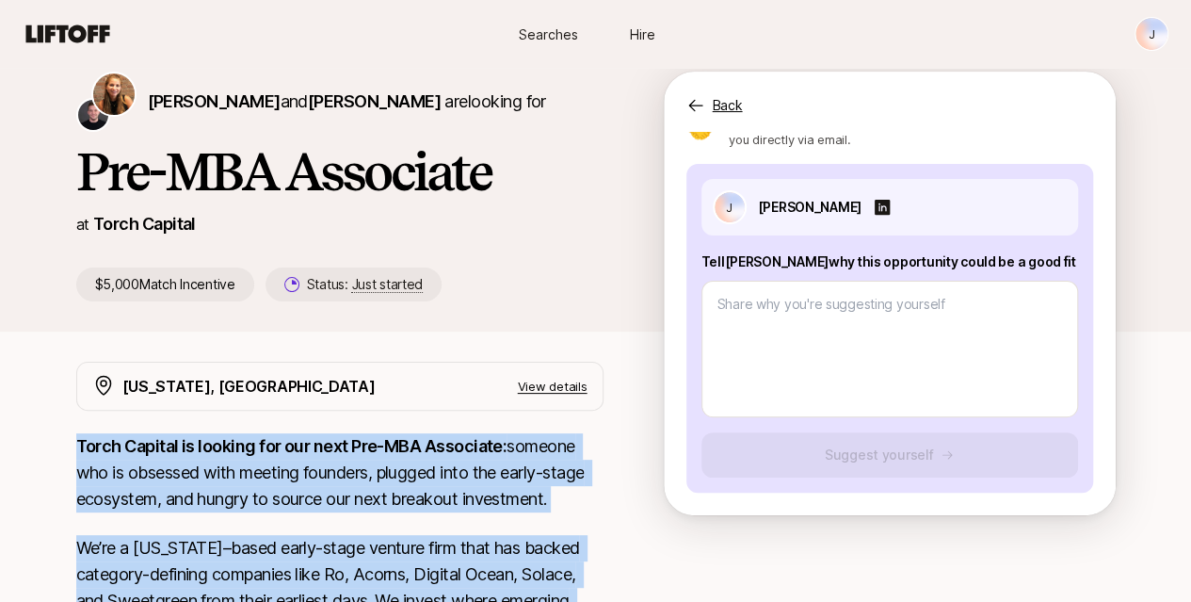
scroll to position [73, 0]
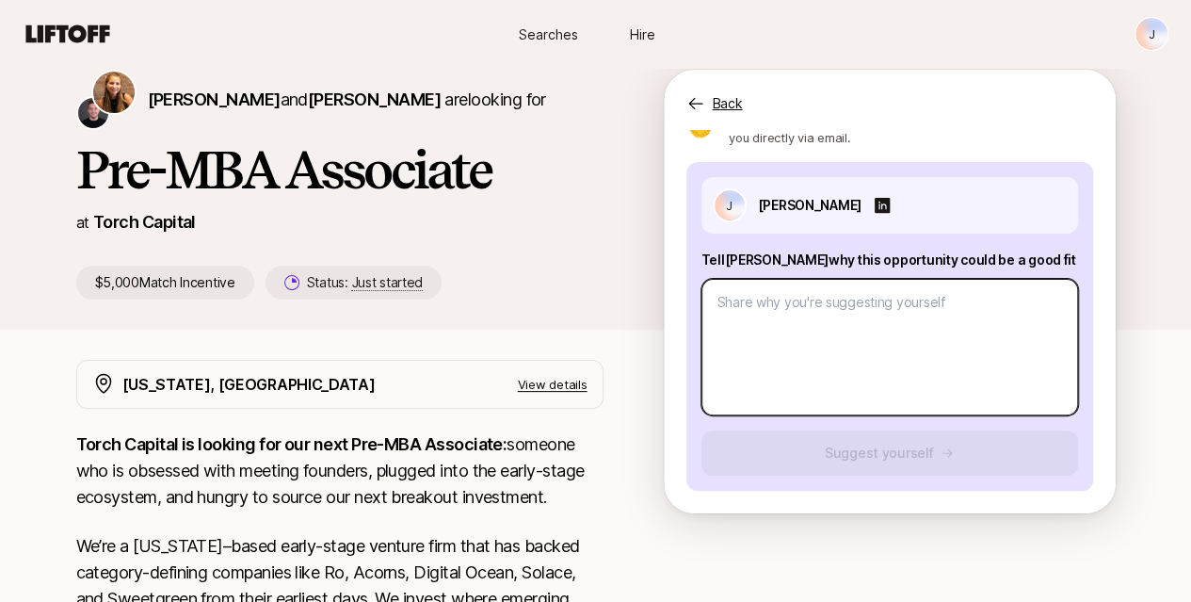
click at [784, 313] on textarea at bounding box center [889, 347] width 377 height 137
paste textarea "Hey [PERSON_NAME] — I think [PERSON_NAME] could be a great fit. I’m eager to mo…"
type textarea "x"
type textarea "Hey [PERSON_NAME] — I think [PERSON_NAME] could be a great fit. I’m eager to mo…"
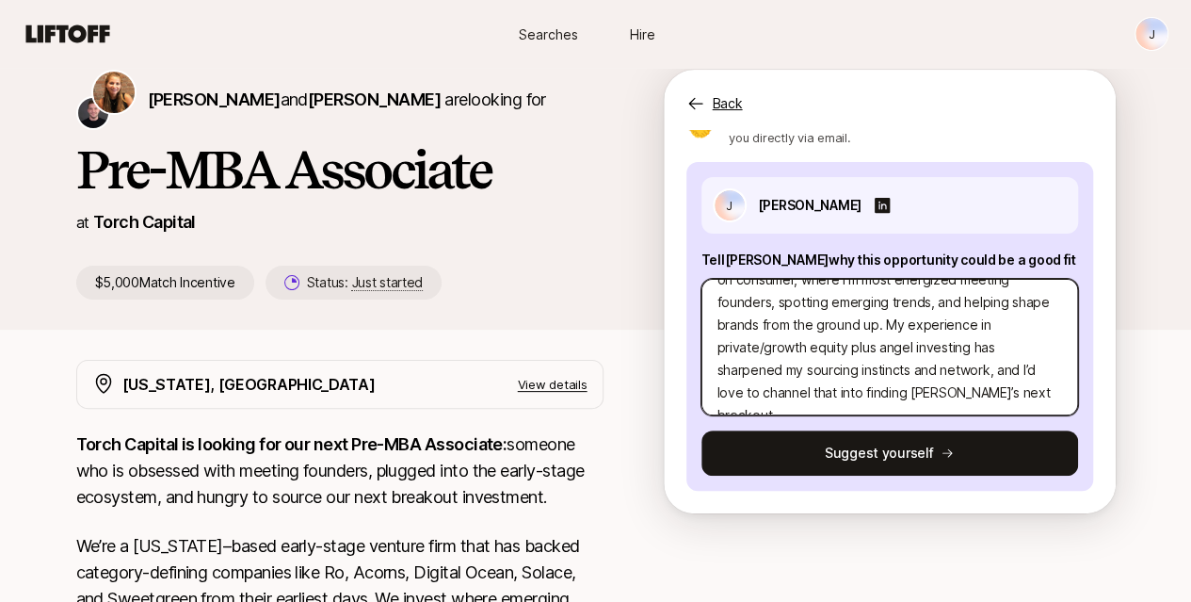
scroll to position [0, 0]
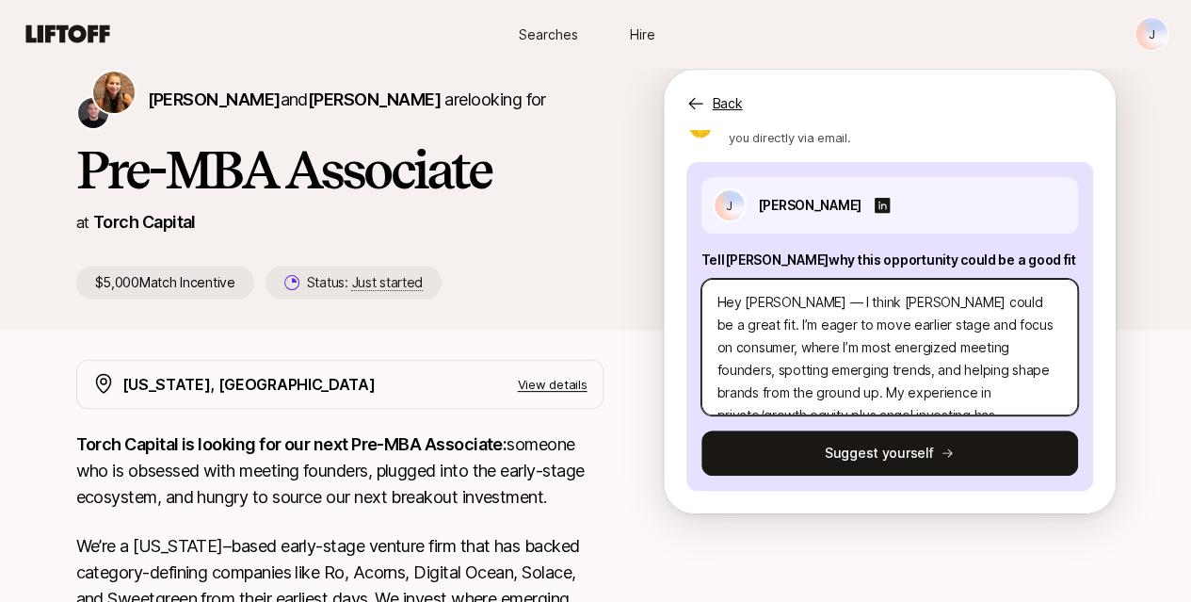
click at [1005, 303] on textarea "Hey [PERSON_NAME] — I think [PERSON_NAME] could be a great fit. I’m eager to mo…" at bounding box center [889, 347] width 377 height 137
type textarea "x"
type textarea "Hey [PERSON_NAME] — I think [PERSON_NAME] could be a great fitf. I’m eager to m…"
type textarea "x"
type textarea "Hey [PERSON_NAME] — I think [PERSON_NAME] could be a great fitfo. I’m eager to …"
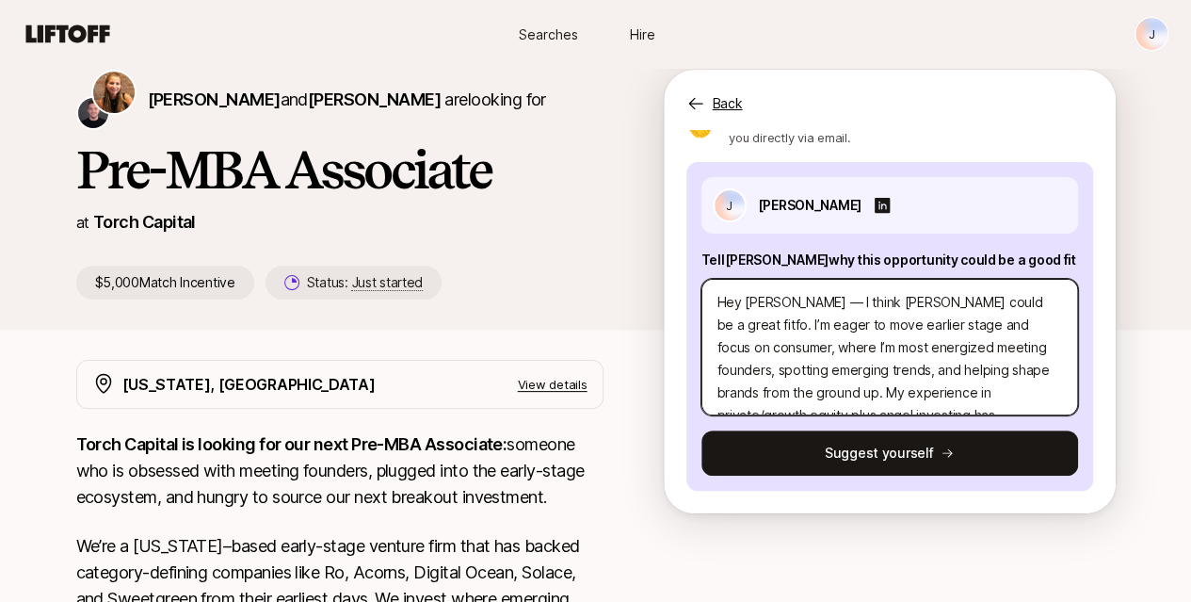
type textarea "x"
type textarea "Hey [PERSON_NAME] — I think [PERSON_NAME] could be a great fitfor. I’m eager to…"
type textarea "x"
type textarea "Hey [PERSON_NAME] — I think [PERSON_NAME] could be a great fitfor . I’m eager t…"
type textarea "x"
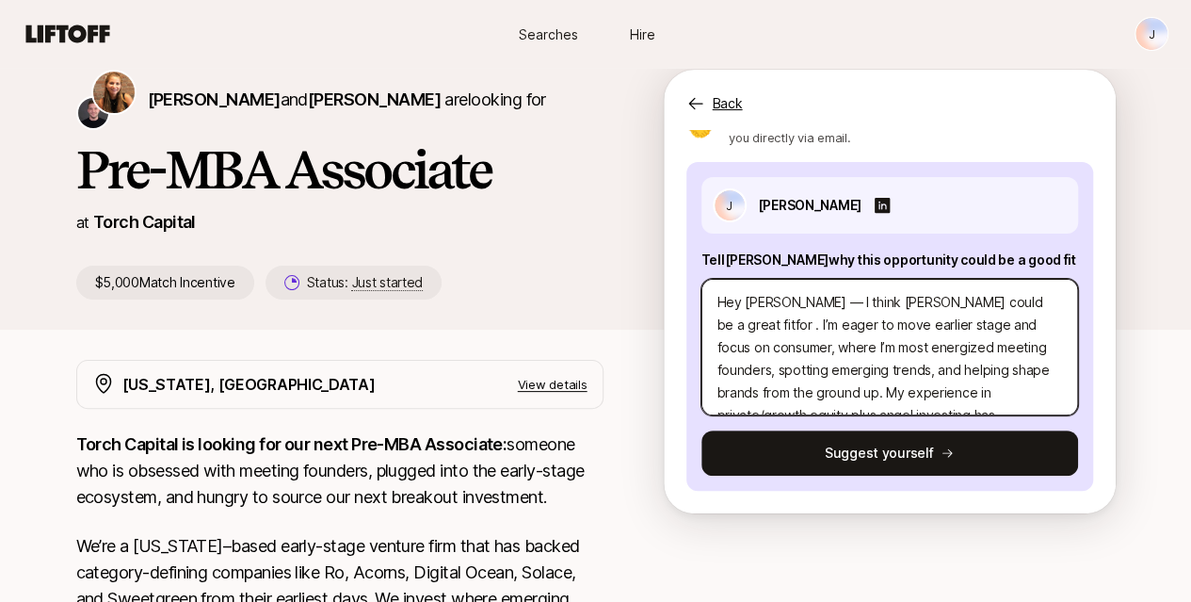
type textarea "Hey [PERSON_NAME] — I think [PERSON_NAME] could be a great fitfor m. I’m eager …"
type textarea "x"
type textarea "Hey [PERSON_NAME] — I think [PERSON_NAME] could be a great fitfor me. I’m eager…"
type textarea "x"
type textarea "Hey [PERSON_NAME] — I think [PERSON_NAME] could be a great fitfor m. I’m eager …"
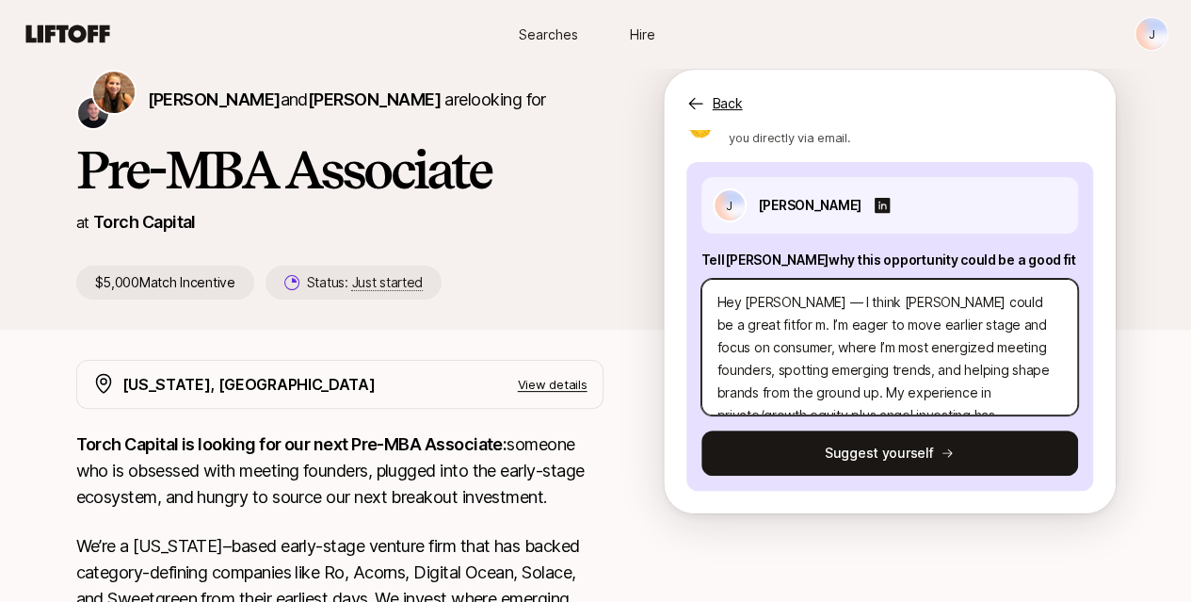
type textarea "x"
type textarea "Hey [PERSON_NAME] — I think [PERSON_NAME] could be a great fitfor . I’m eager t…"
type textarea "x"
type textarea "Hey [PERSON_NAME] — I think [PERSON_NAME] could be a great fitfor. I’m eager to…"
type textarea "x"
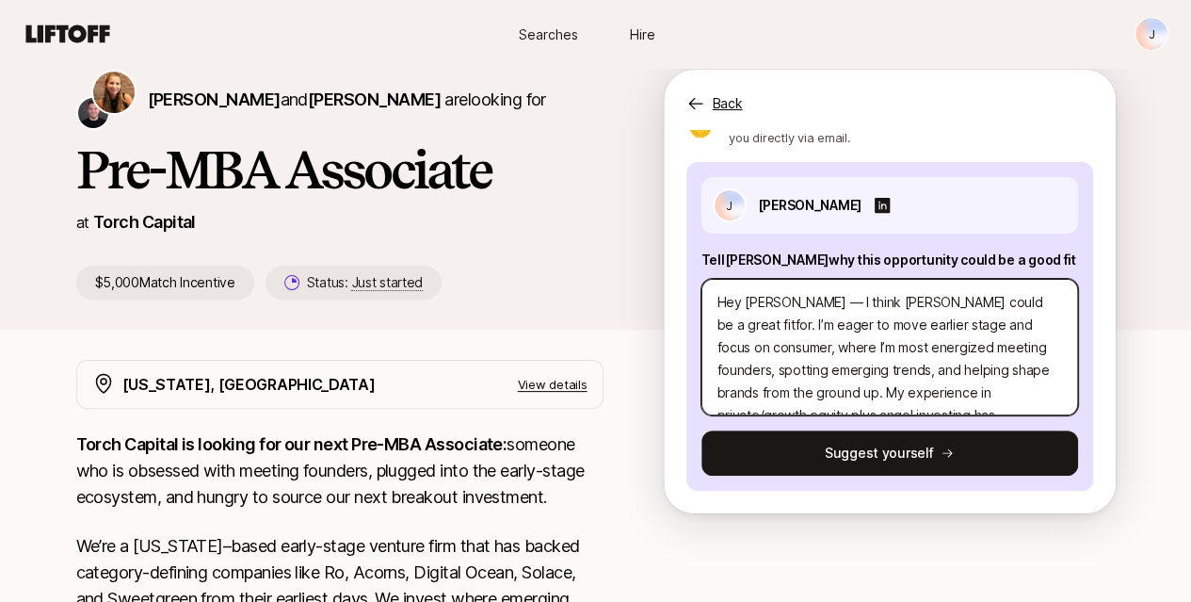
type textarea "Hey [PERSON_NAME] — I think [PERSON_NAME] could be a great fitfo. I’m eager to …"
type textarea "x"
type textarea "Hey [PERSON_NAME] — I think [PERSON_NAME] could be a great fitf. I’m eager to m…"
type textarea "x"
type textarea "Hey [PERSON_NAME] — I think [PERSON_NAME] could be a great fit. I’m eager to mo…"
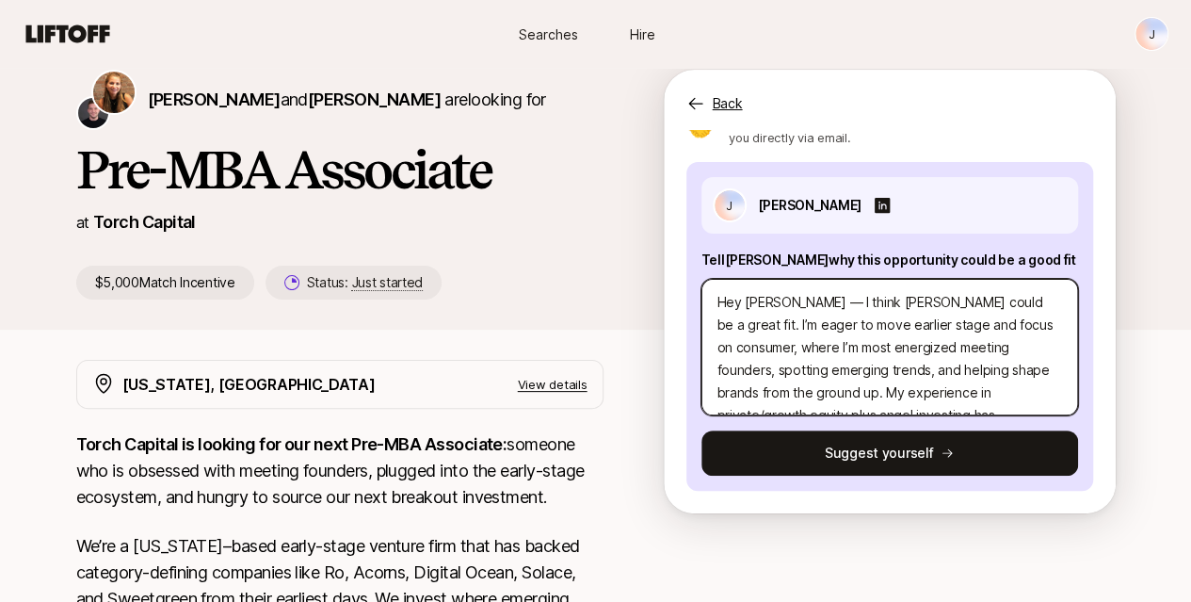
type textarea "x"
type textarea "Hey [PERSON_NAME] — I think [PERSON_NAME] could be a great fit . I’m eager to m…"
type textarea "x"
type textarea "Hey [PERSON_NAME] — I think [PERSON_NAME] could be a great fit f. I’m eager to …"
type textarea "x"
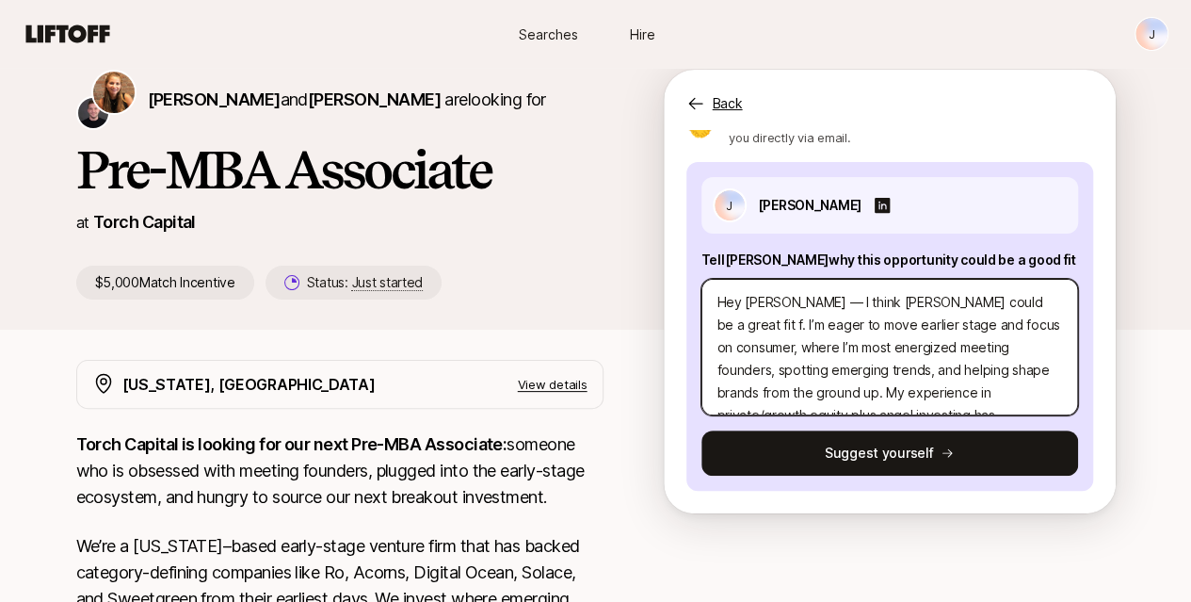
type textarea "Hey [PERSON_NAME] — I think Torch could be a great fit fo. I’m eager to move ea…"
type textarea "x"
type textarea "Hey [PERSON_NAME] — I think [PERSON_NAME] could be a great fit for. I’m eager t…"
type textarea "x"
type textarea "Hey [PERSON_NAME] — I think [PERSON_NAME] could be a great fit for . I’m eager …"
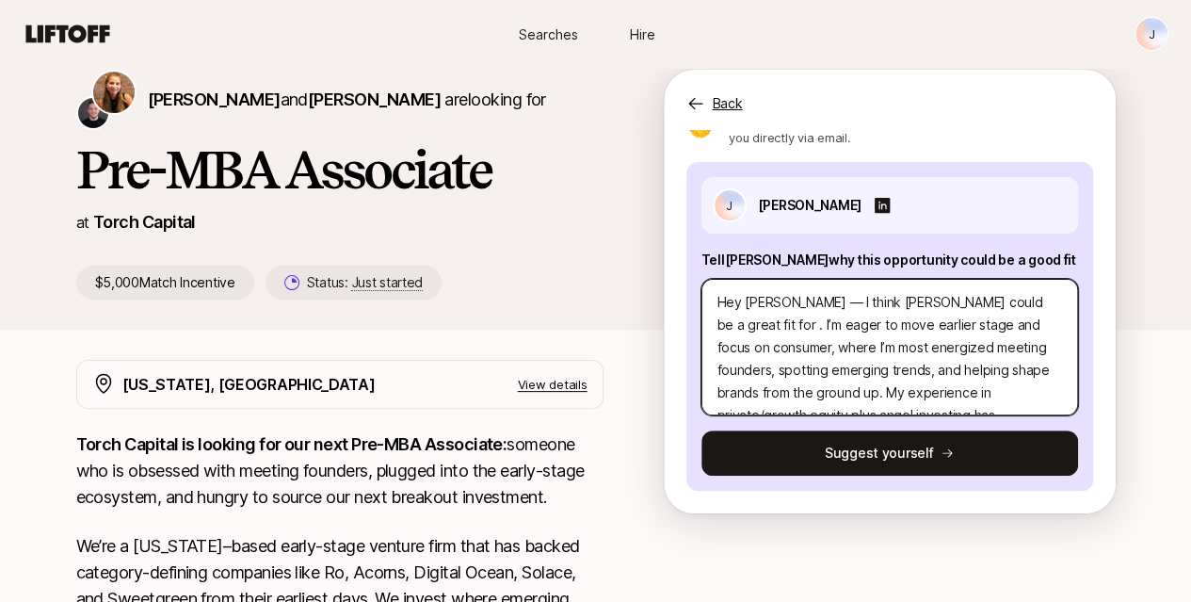
type textarea "x"
type textarea "Hey [PERSON_NAME] — I think [PERSON_NAME] could be a great fit for m. I’m eager…"
type textarea "x"
drag, startPoint x: 830, startPoint y: 329, endPoint x: 881, endPoint y: 349, distance: 54.9
click at [881, 349] on textarea "Hey [PERSON_NAME] — I think [PERSON_NAME] could be a great fit for me. I’m eage…" at bounding box center [889, 347] width 377 height 137
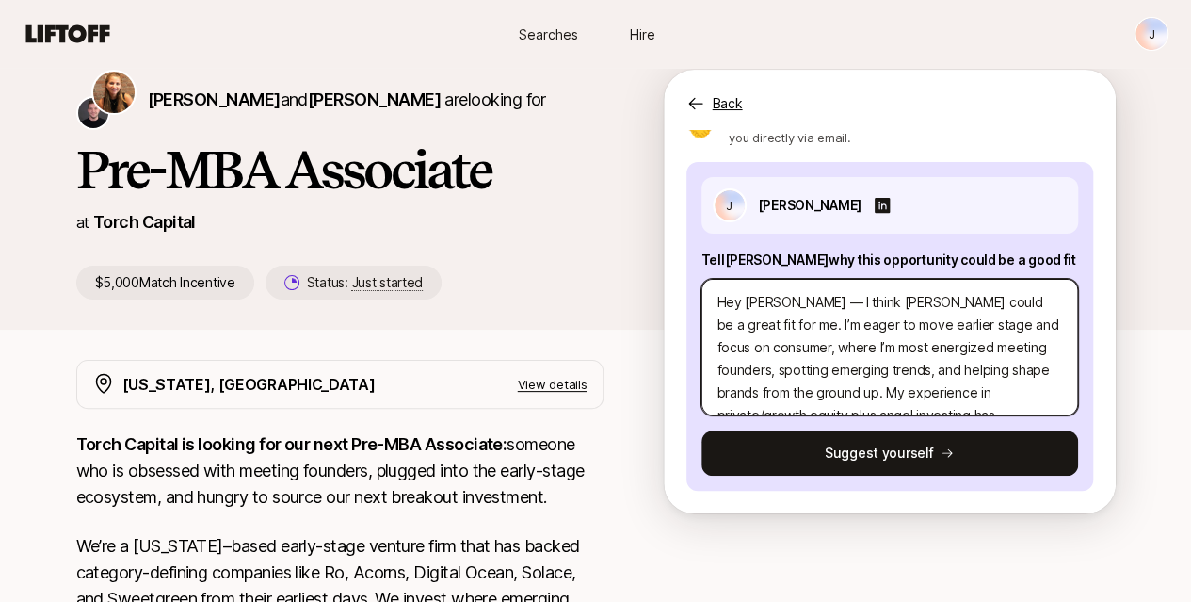
click at [879, 349] on textarea "Hey [PERSON_NAME] — I think [PERSON_NAME] could be a great fit for me. I’m eage…" at bounding box center [889, 347] width 377 height 137
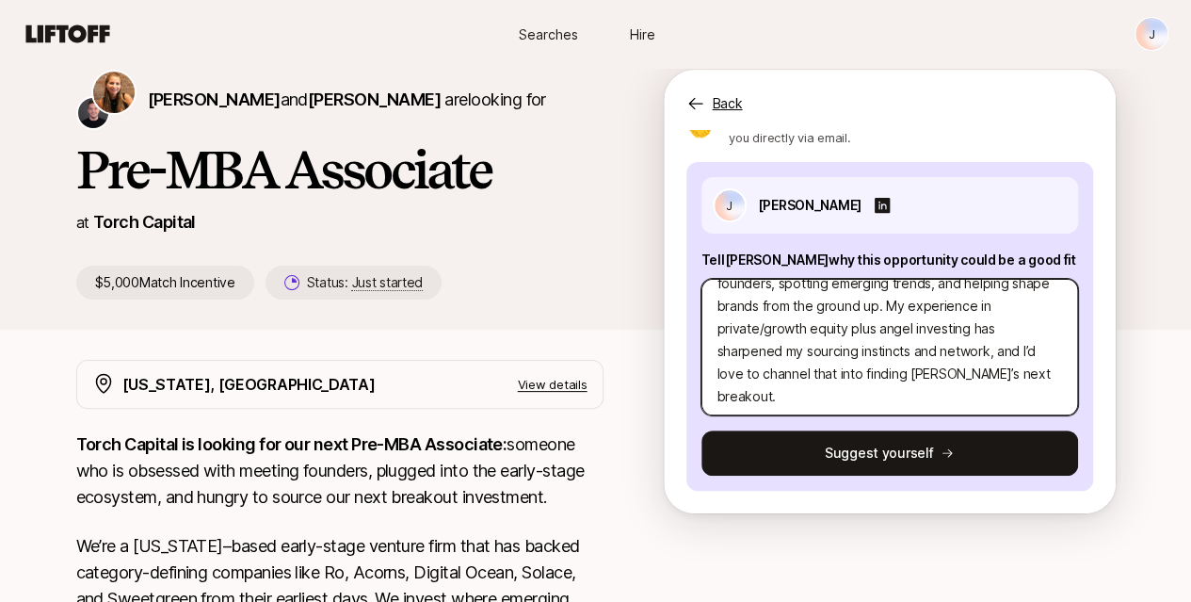
scroll to position [90, 0]
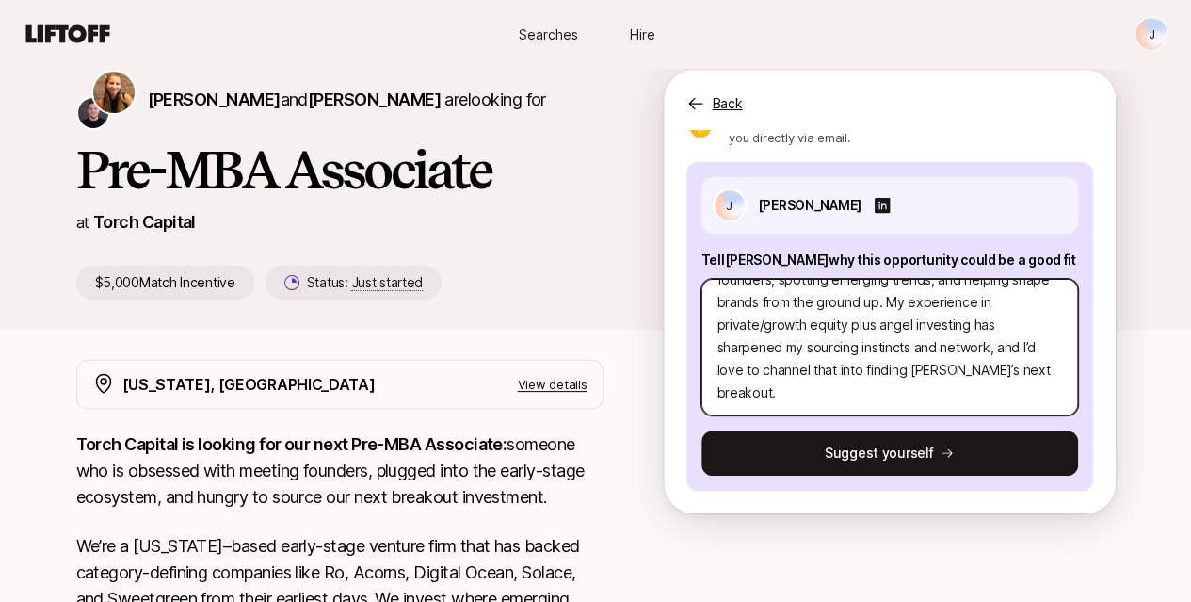
drag, startPoint x: 847, startPoint y: 324, endPoint x: 866, endPoint y: 349, distance: 31.6
click at [866, 349] on textarea "Hey [PERSON_NAME] — I think [PERSON_NAME] could be a great fit for me. I’m eage…" at bounding box center [889, 347] width 377 height 137
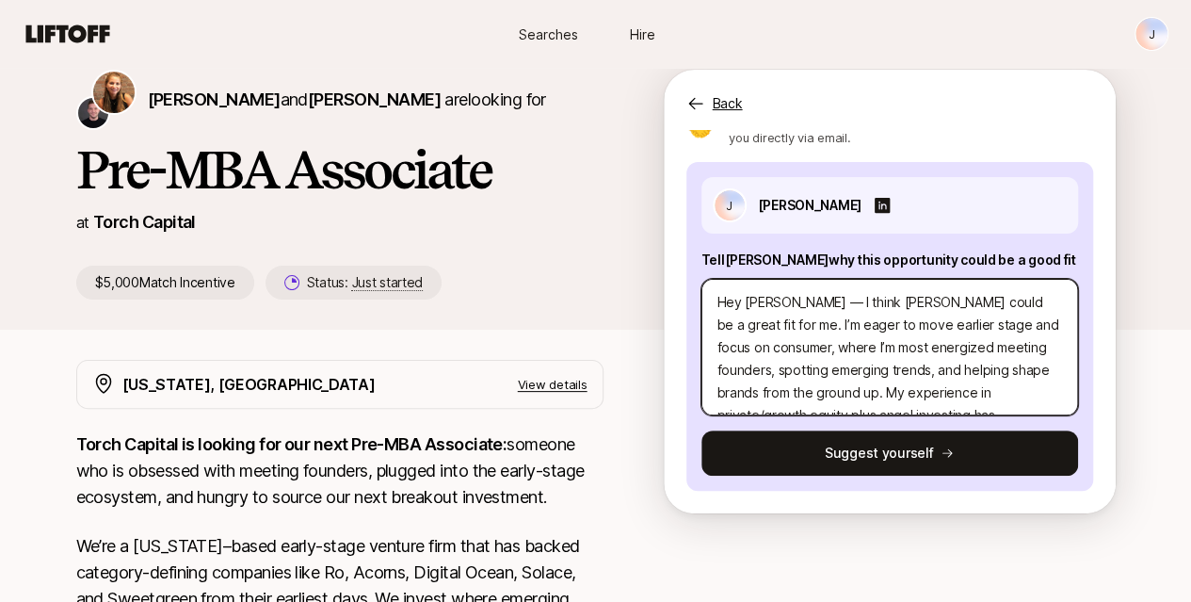
type textarea "Hey [PERSON_NAME] — I think [PERSON_NAME] could be a great fit for me. I’m eage…"
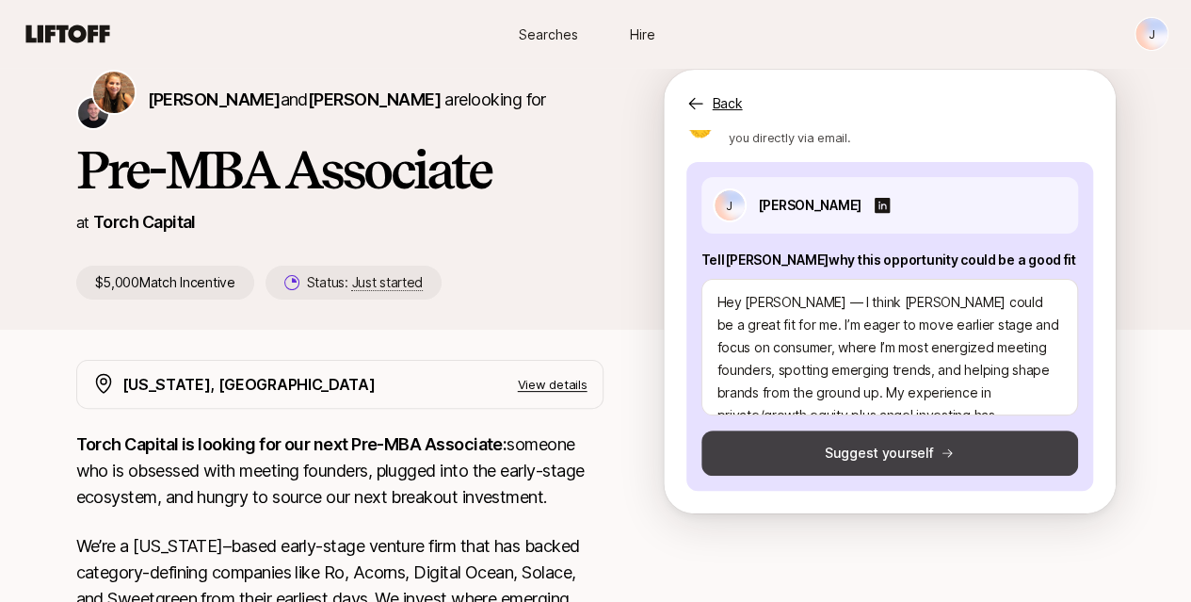
click at [952, 455] on button "Suggest yourself" at bounding box center [889, 452] width 377 height 45
type textarea "x"
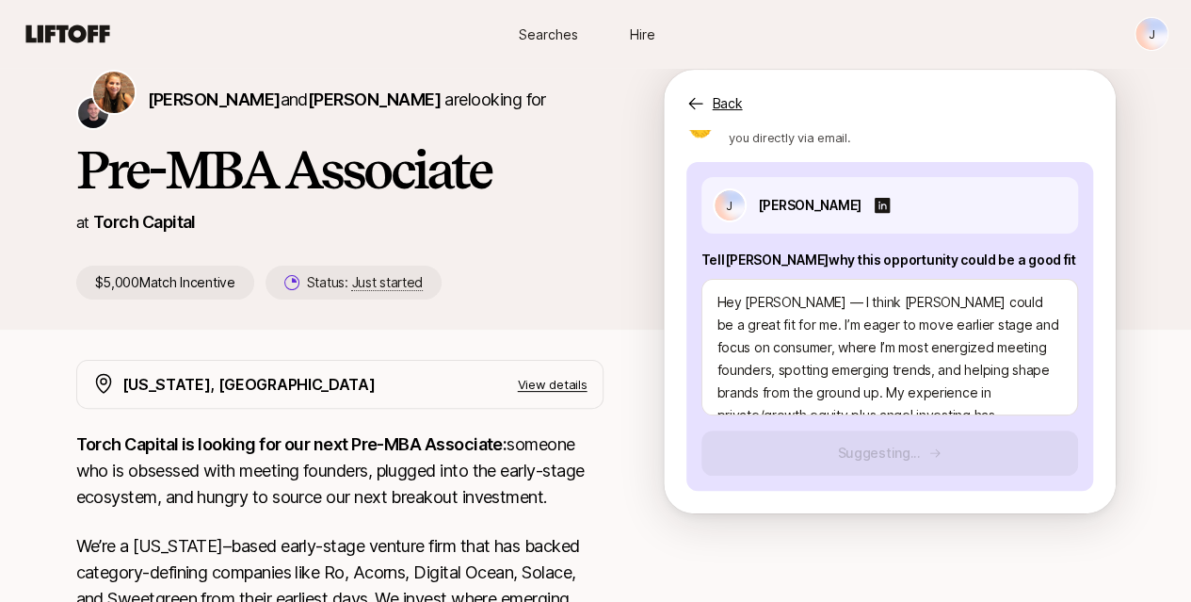
scroll to position [49, 0]
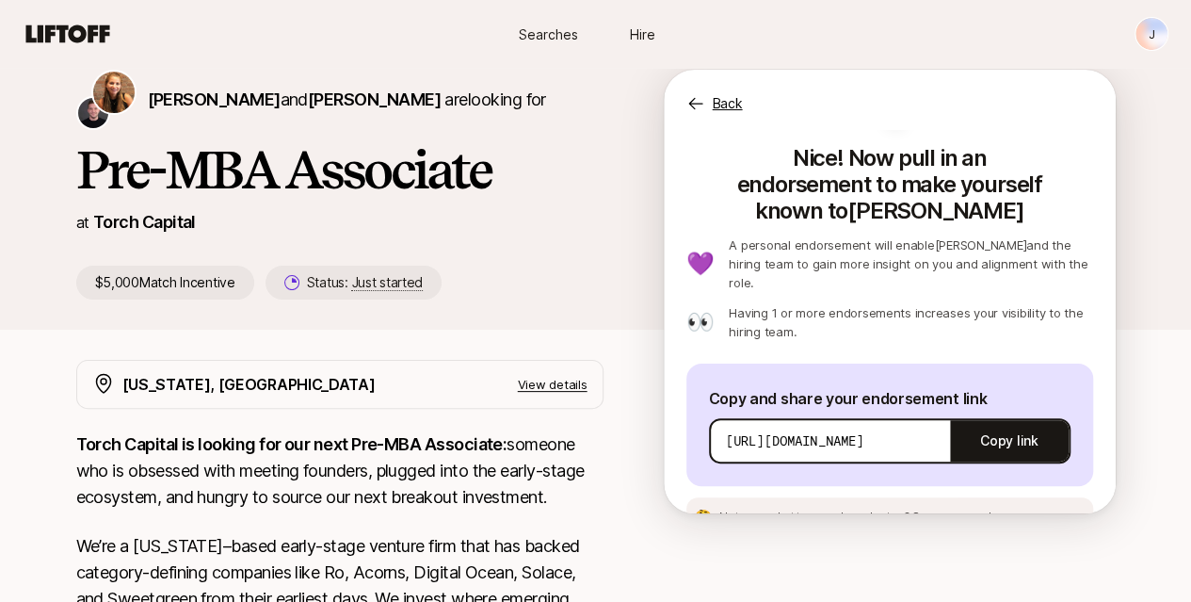
click at [733, 101] on div "Back" at bounding box center [890, 92] width 452 height 45
